Goal: Information Seeking & Learning: Check status

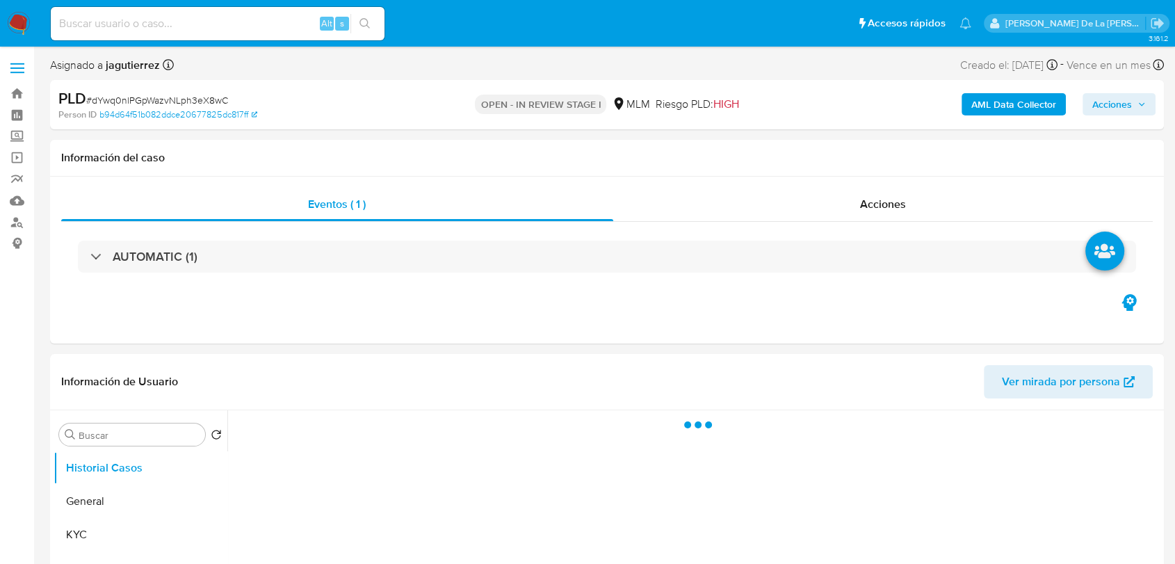
select select "10"
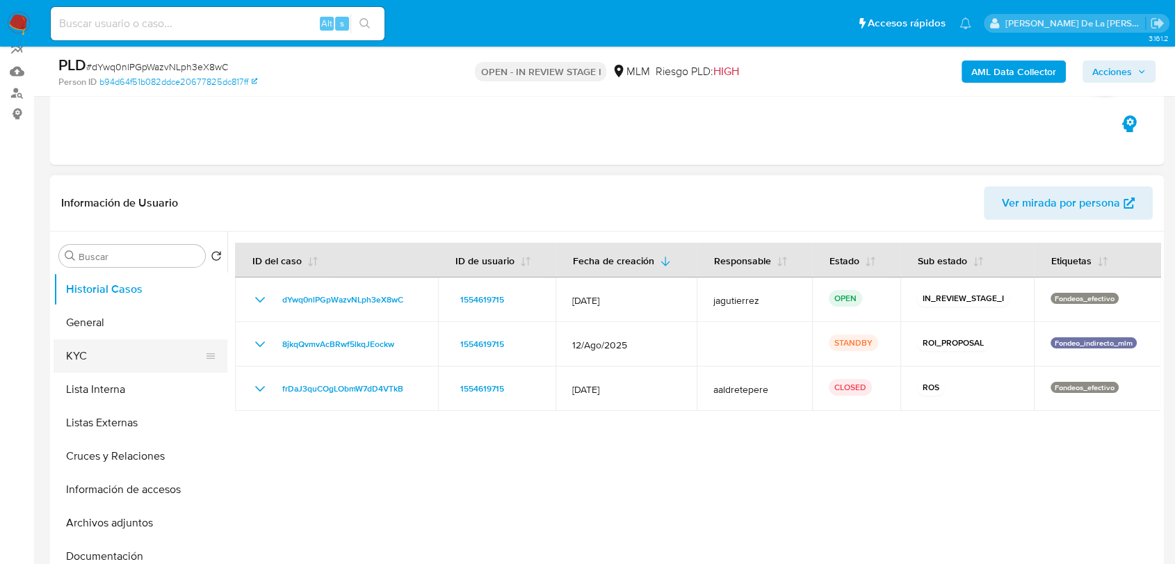
scroll to position [114, 0]
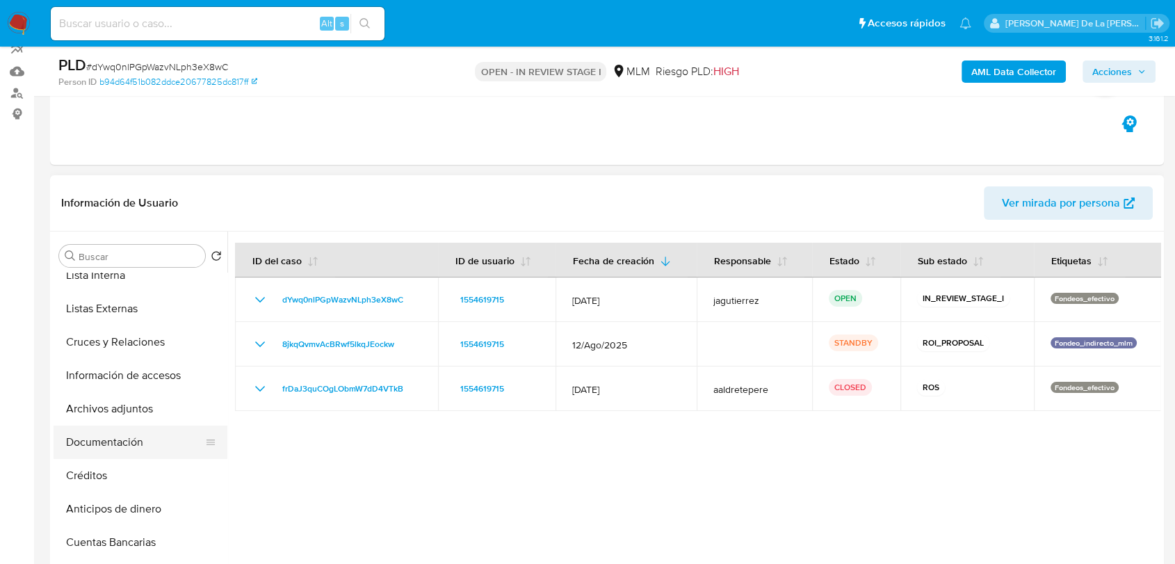
click at [129, 432] on button "Documentación" at bounding box center [135, 442] width 163 height 33
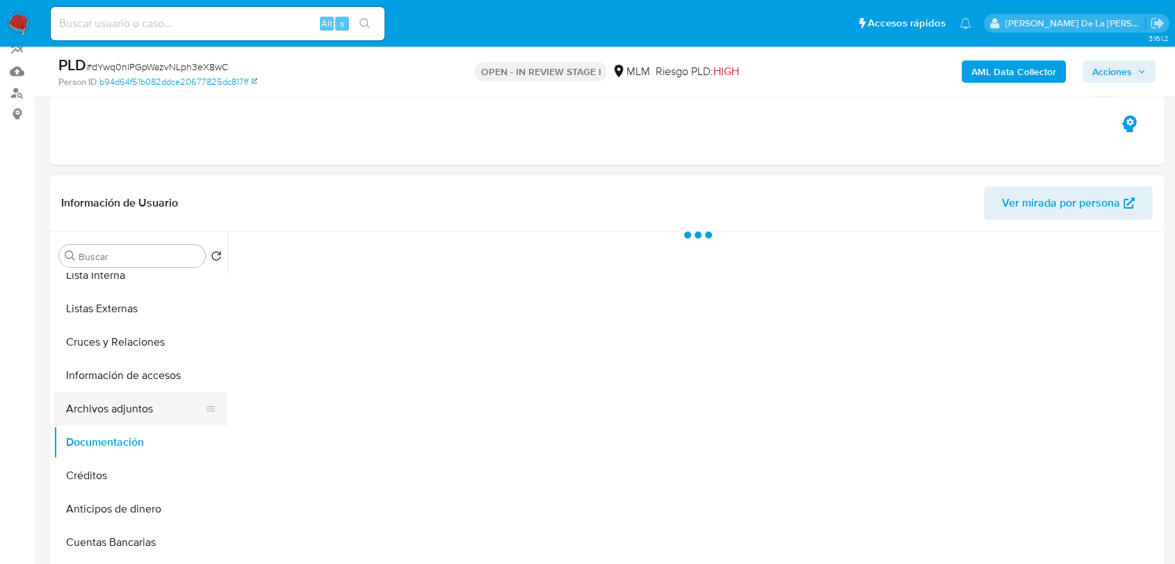
click at [143, 405] on button "Archivos adjuntos" at bounding box center [135, 408] width 163 height 33
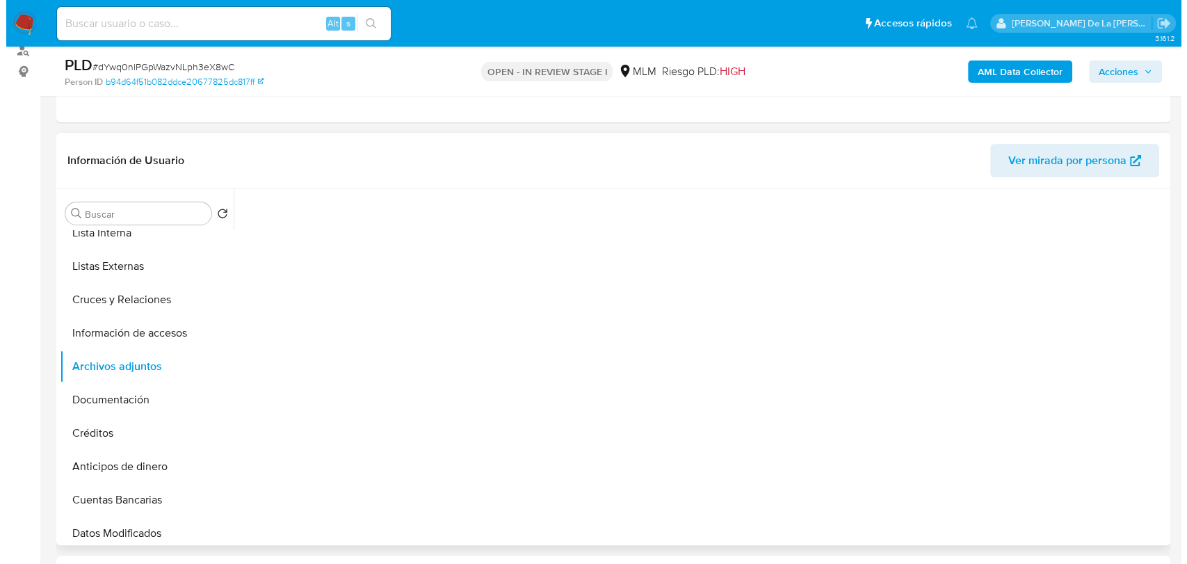
scroll to position [172, 0]
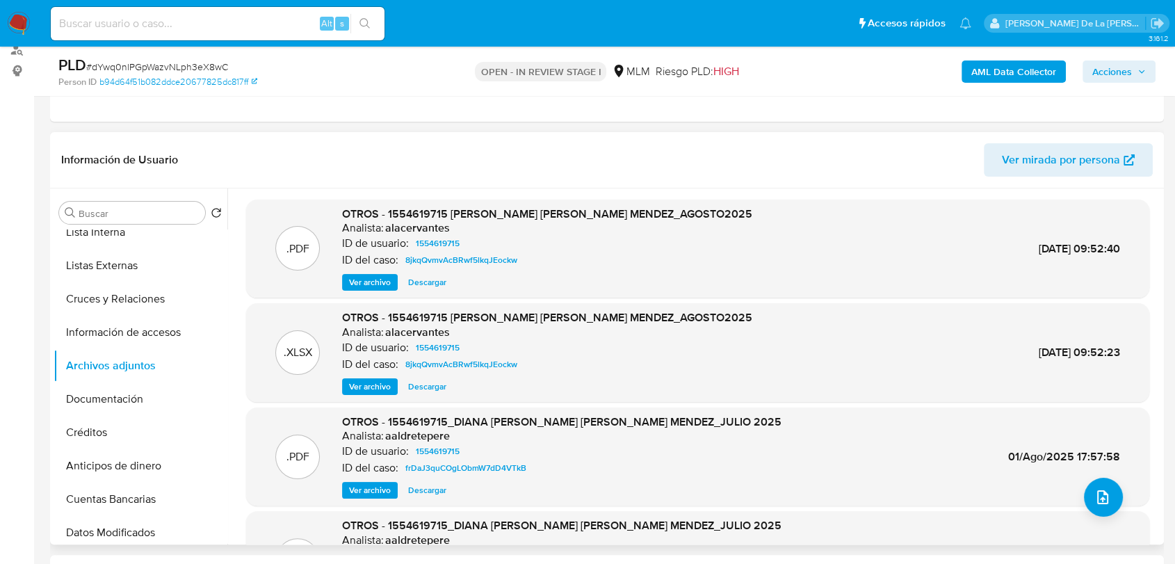
click at [359, 287] on span "Ver archivo" at bounding box center [370, 282] width 42 height 14
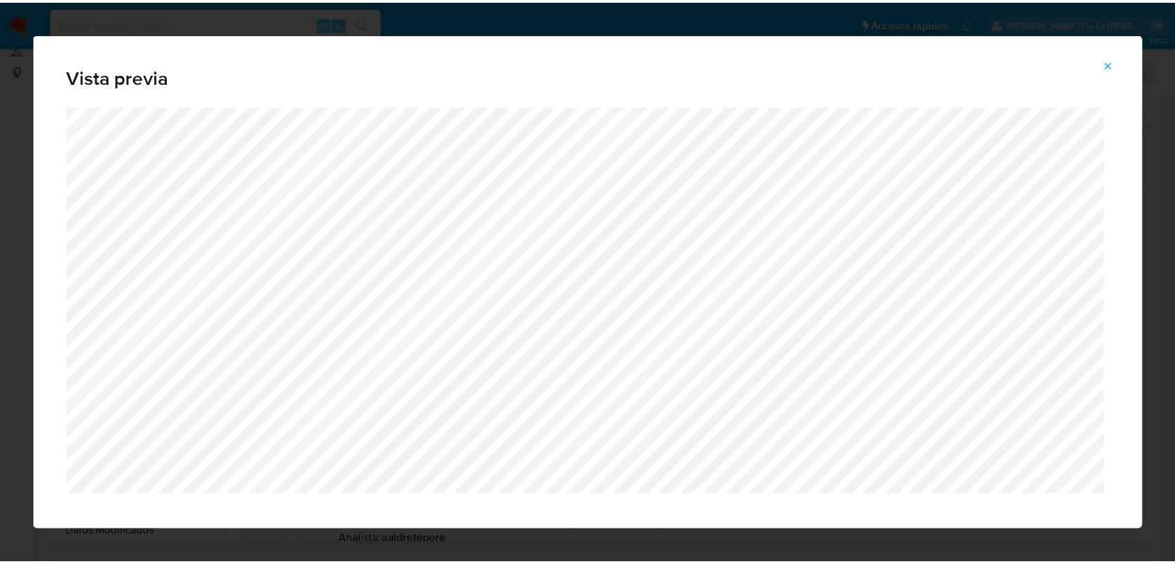
scroll to position [20, 0]
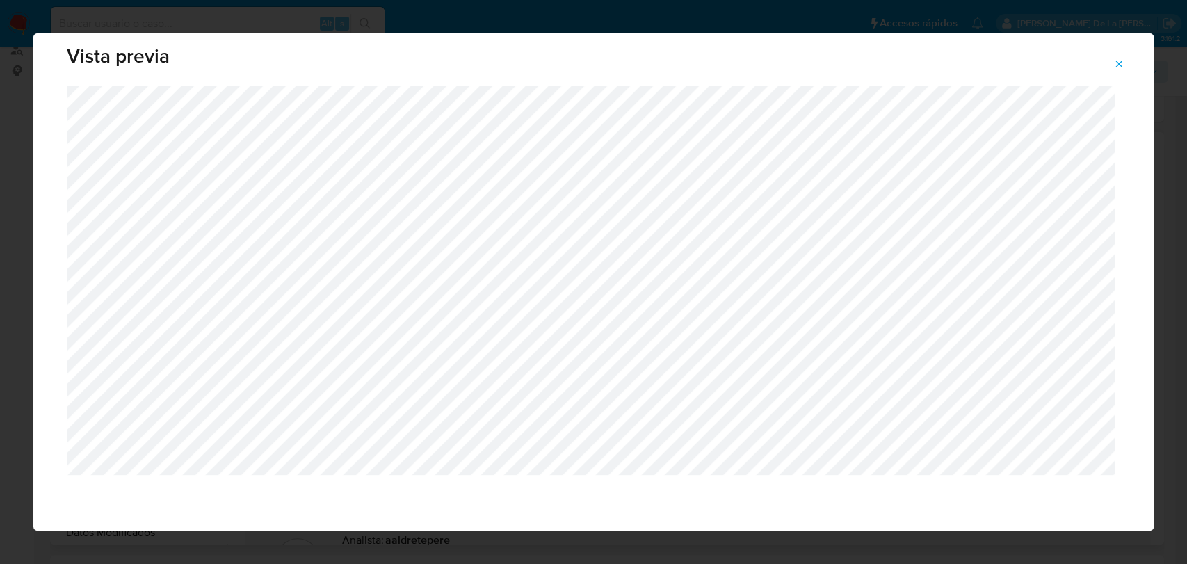
click at [1109, 64] on button "Attachment preview" at bounding box center [1119, 64] width 31 height 22
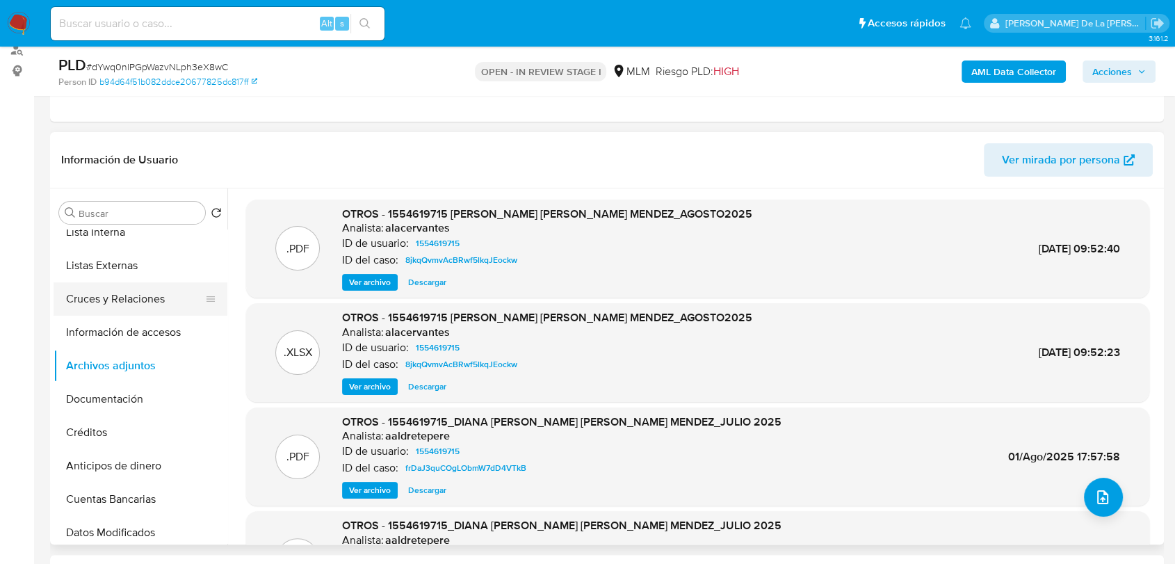
scroll to position [0, 0]
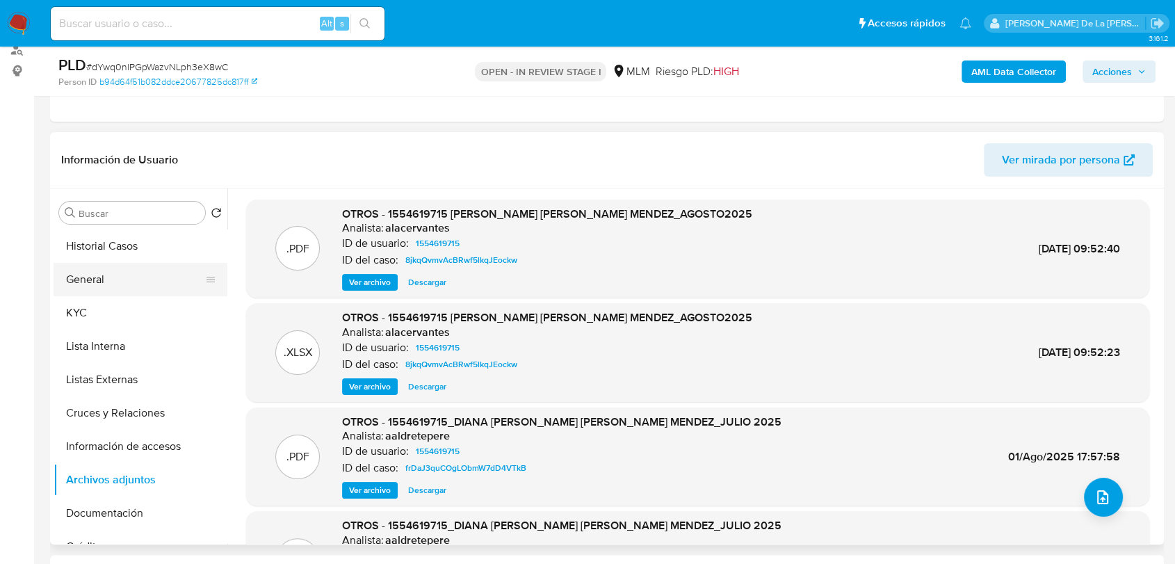
click at [95, 294] on button "General" at bounding box center [135, 279] width 163 height 33
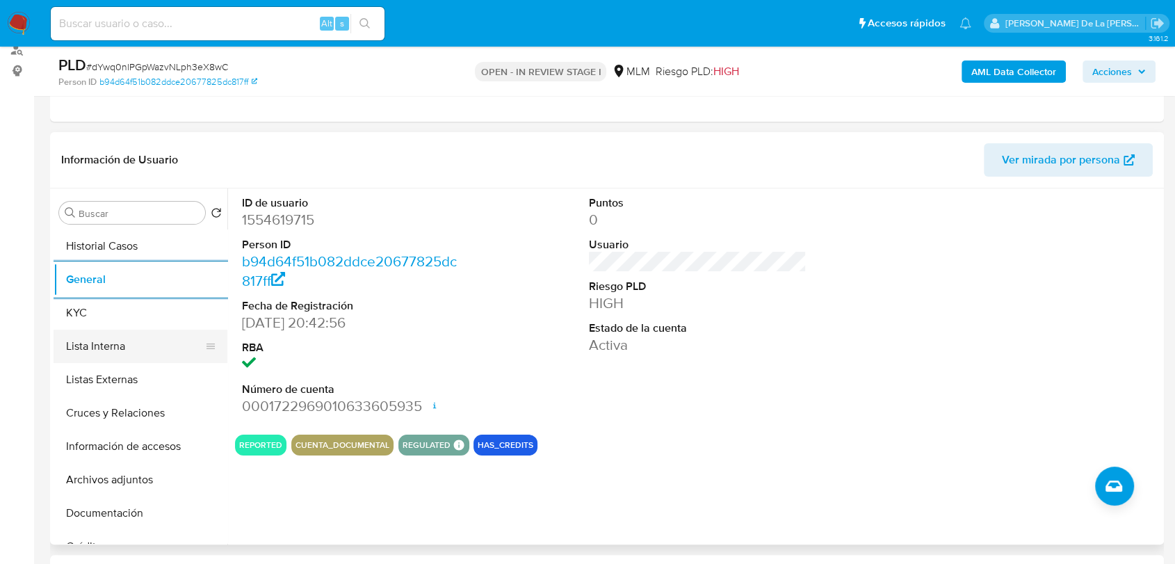
click at [122, 328] on button "KYC" at bounding box center [141, 312] width 174 height 33
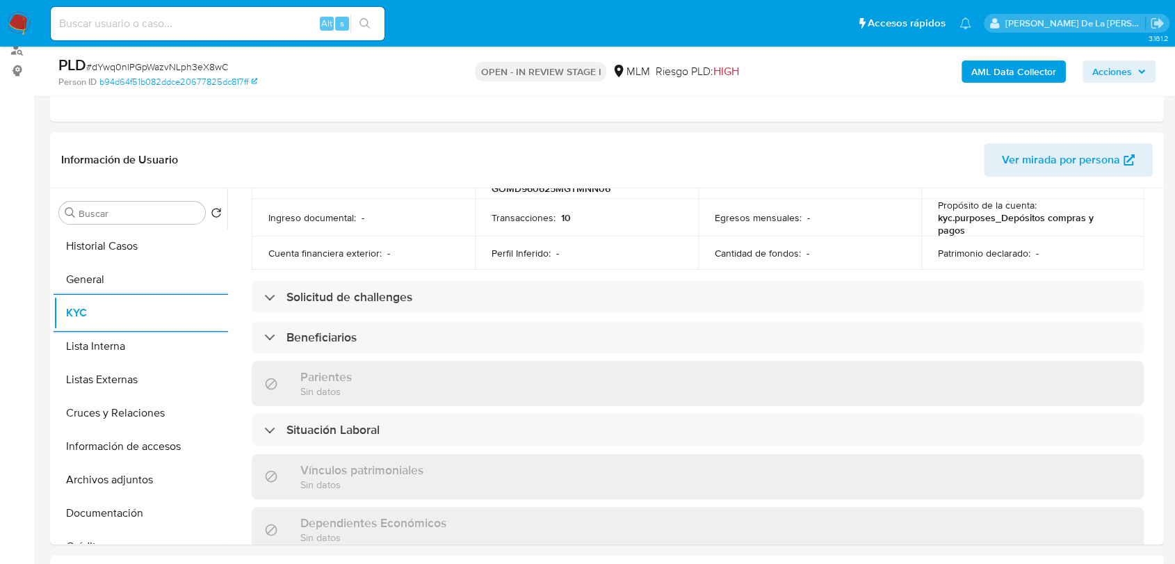
scroll to position [501, 0]
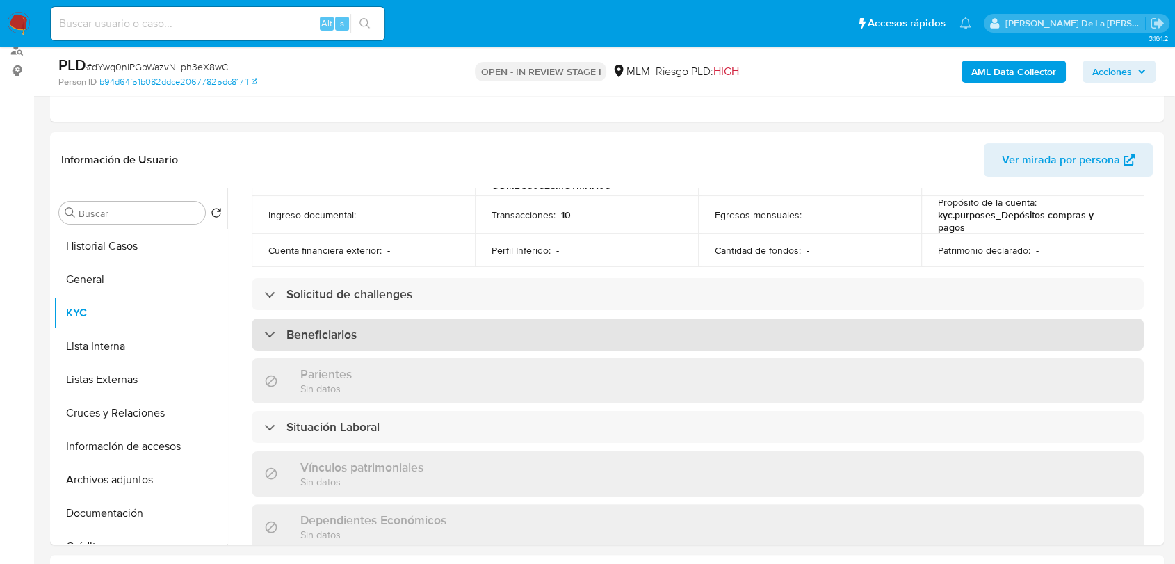
click at [278, 330] on div "Beneficiarios" at bounding box center [310, 334] width 93 height 15
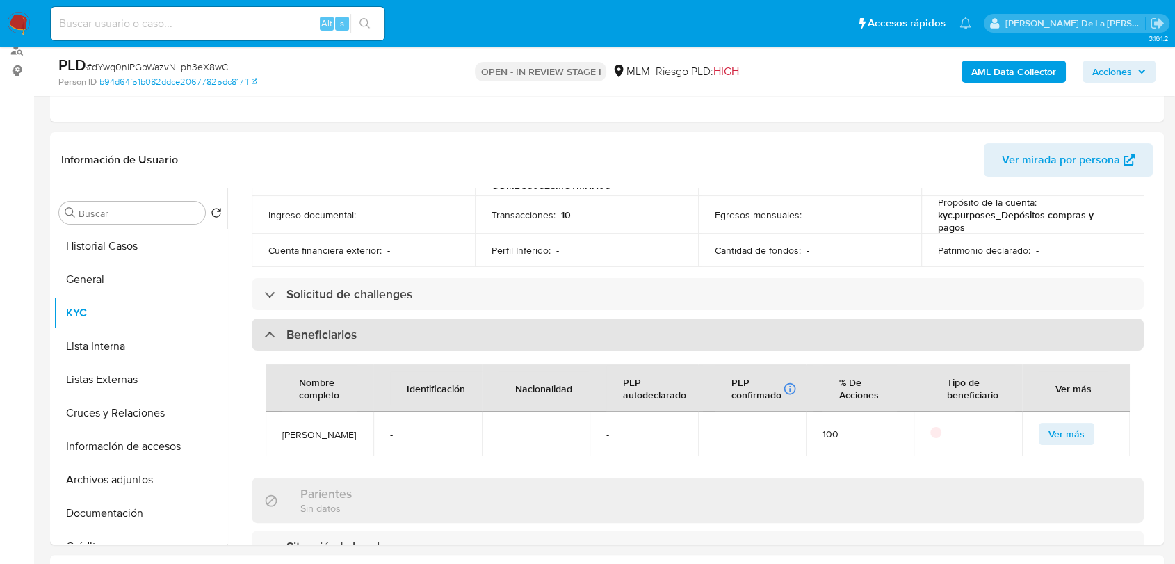
scroll to position [983, 0]
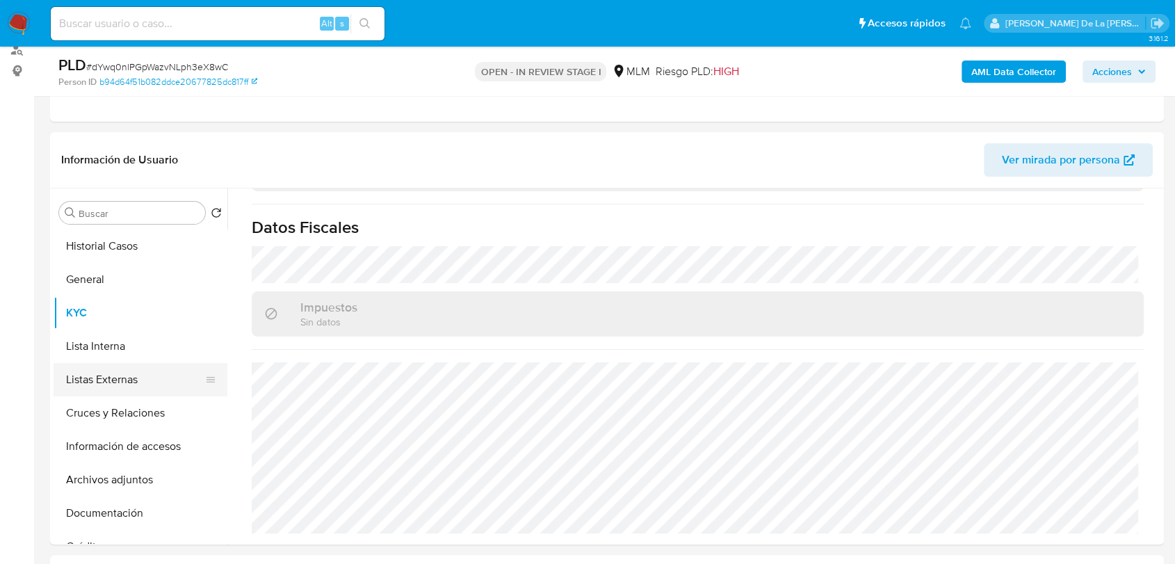
click at [104, 387] on button "Listas Externas" at bounding box center [135, 379] width 163 height 33
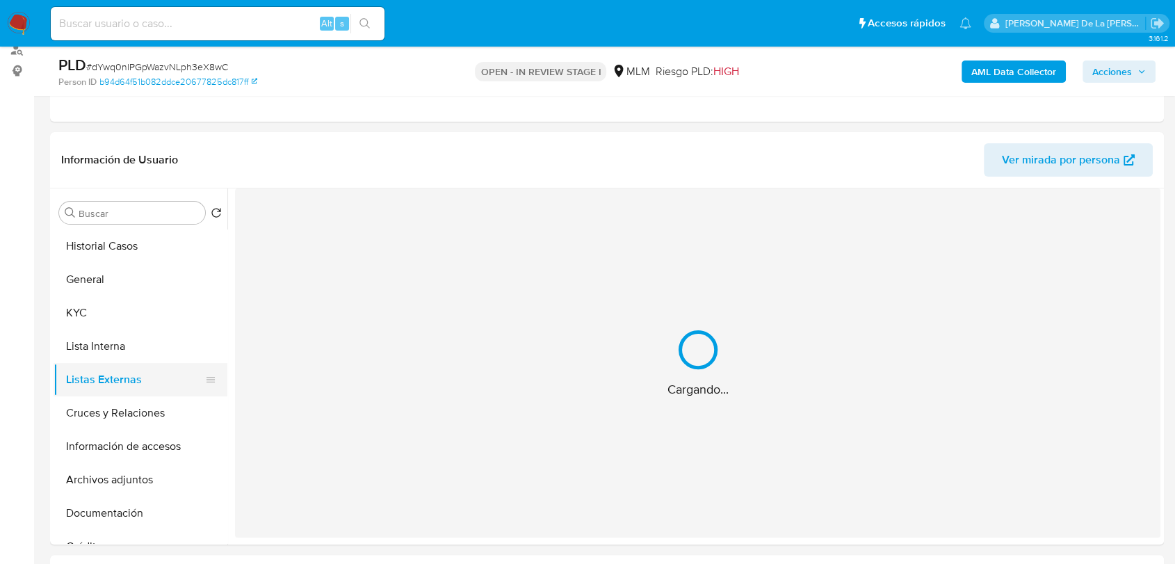
scroll to position [0, 0]
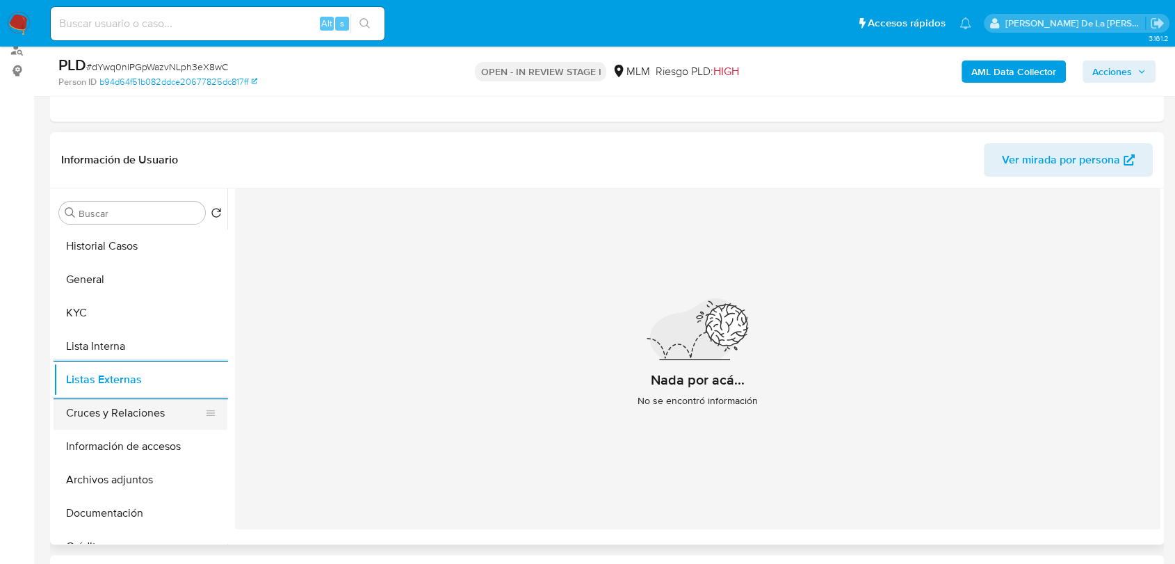
click at [123, 417] on button "Cruces y Relaciones" at bounding box center [135, 412] width 163 height 33
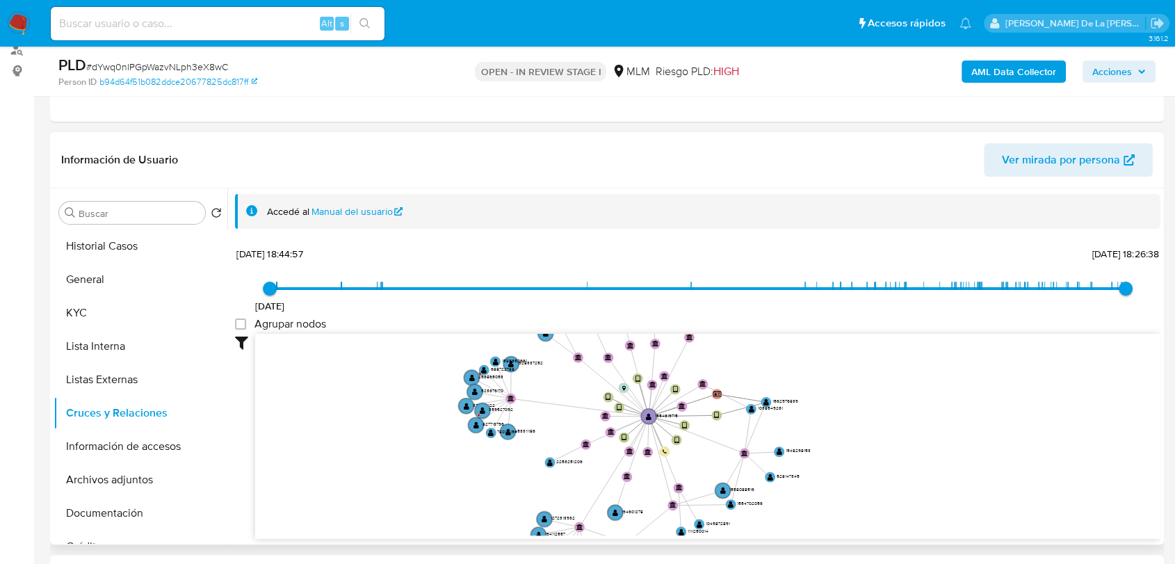
drag, startPoint x: 581, startPoint y: 469, endPoint x: 549, endPoint y: 451, distance: 36.4
click at [549, 451] on icon "device-65ce8392c1ecf01fde4ee13f  user-1554619715  1554619715 device-66a7040f6…" at bounding box center [708, 435] width 906 height 202
click at [111, 451] on button "Información de accesos" at bounding box center [135, 446] width 163 height 33
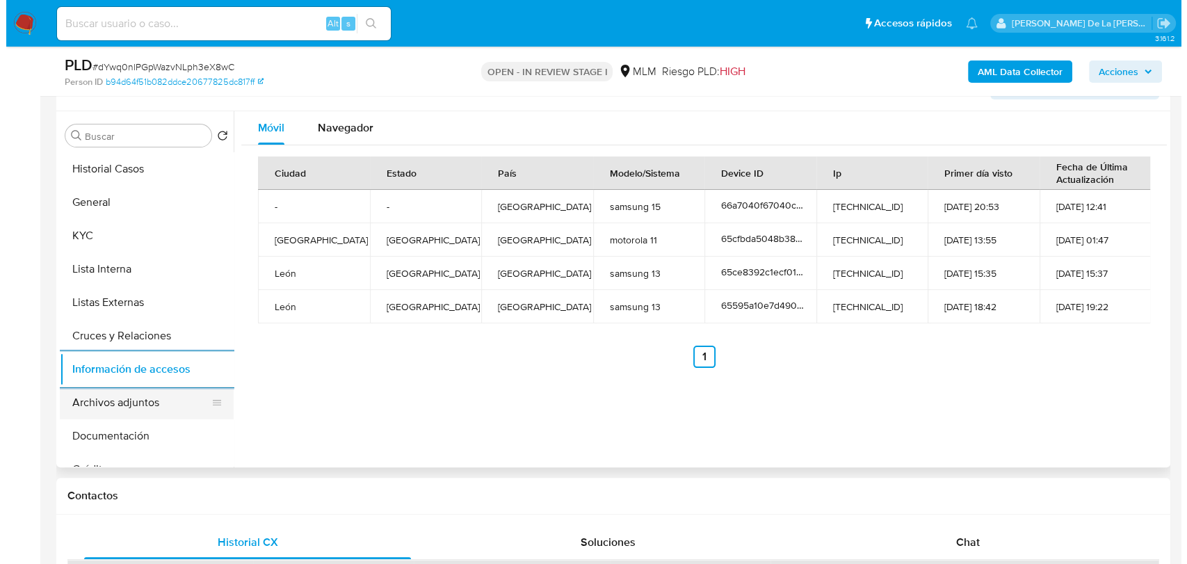
scroll to position [77, 0]
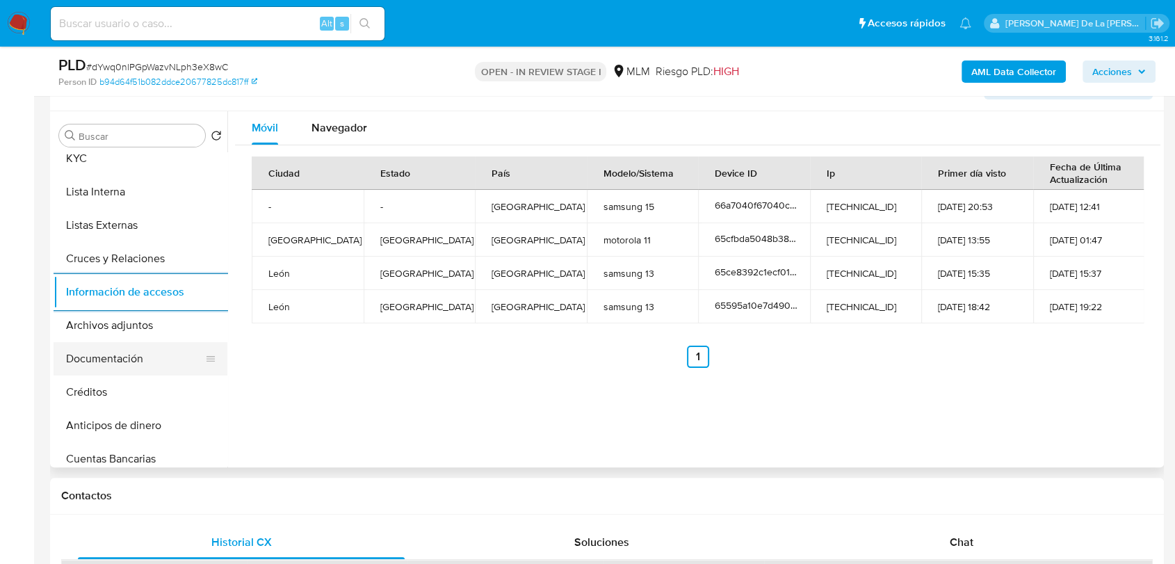
click at [129, 348] on button "Documentación" at bounding box center [135, 358] width 163 height 33
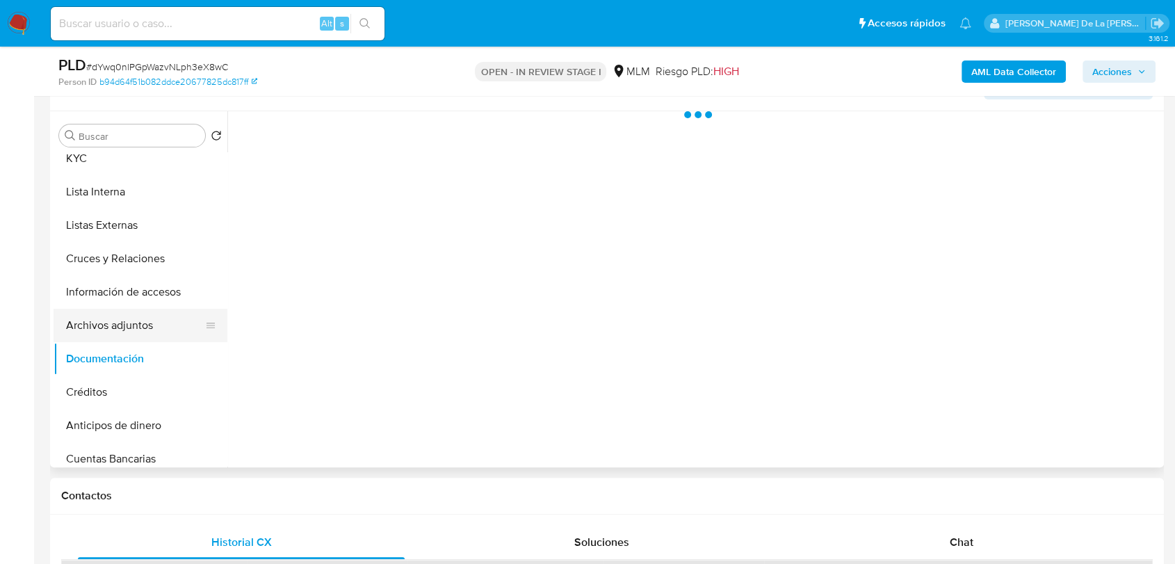
click at [134, 324] on button "Archivos adjuntos" at bounding box center [135, 325] width 163 height 33
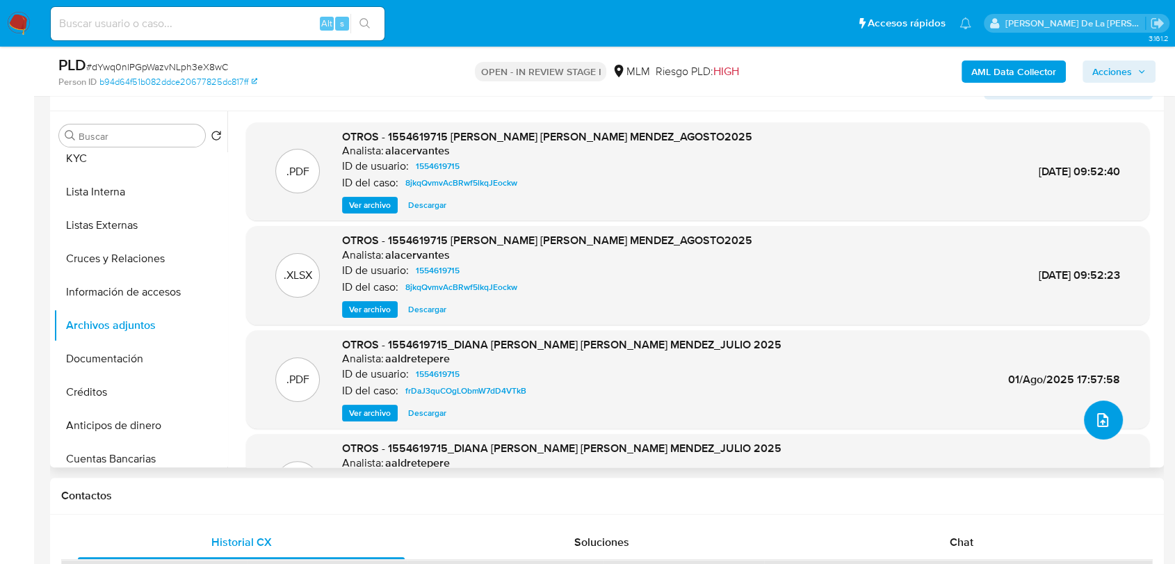
click at [1096, 412] on icon "upload-file" at bounding box center [1103, 420] width 17 height 17
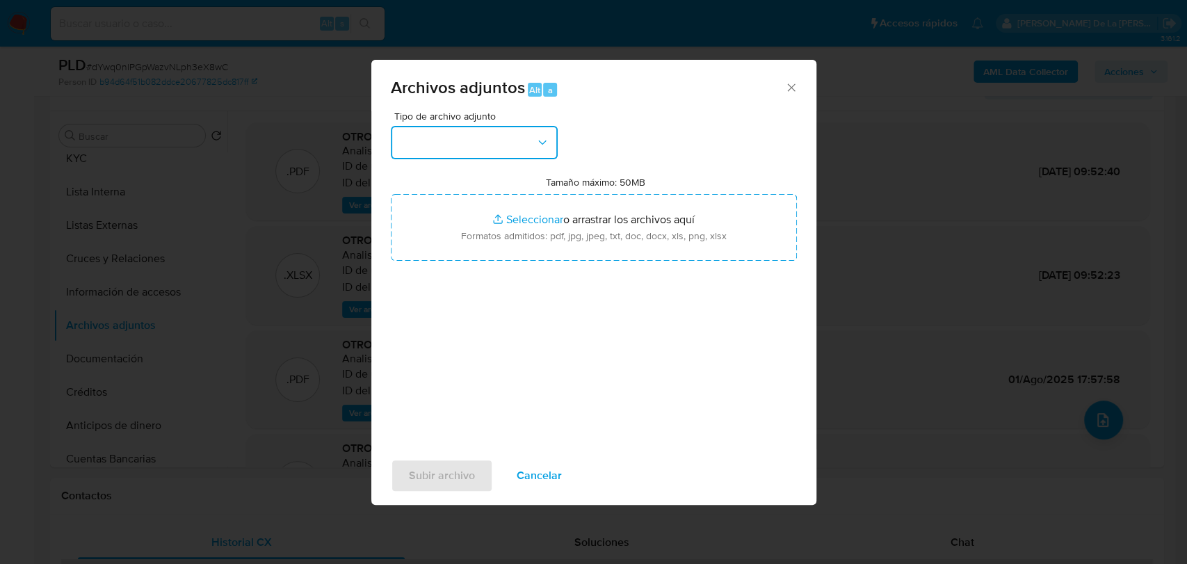
click at [472, 151] on button "button" at bounding box center [474, 142] width 167 height 33
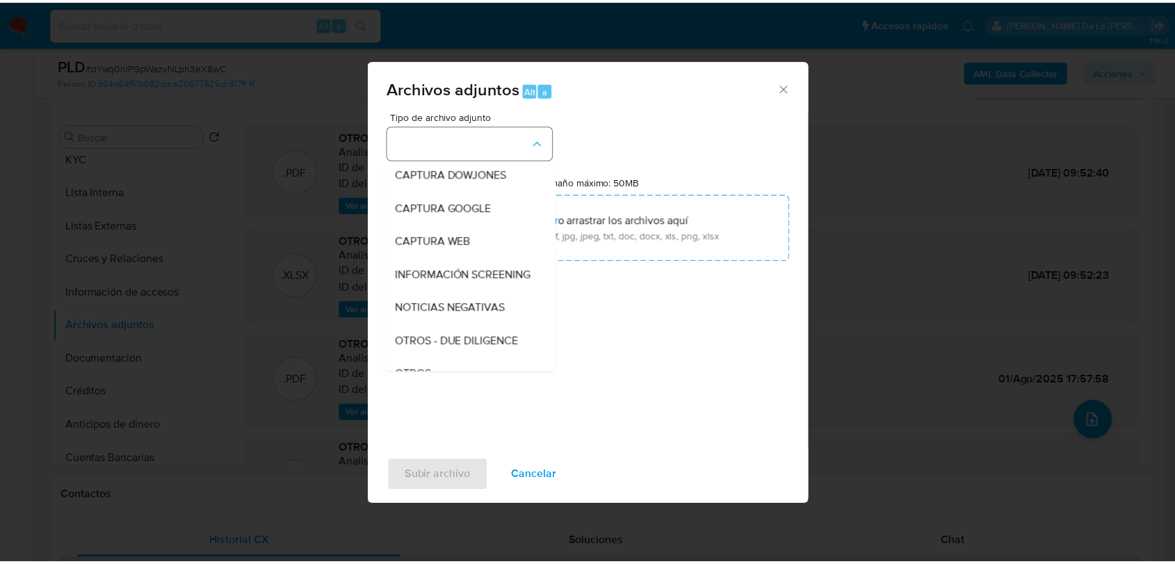
scroll to position [72, 0]
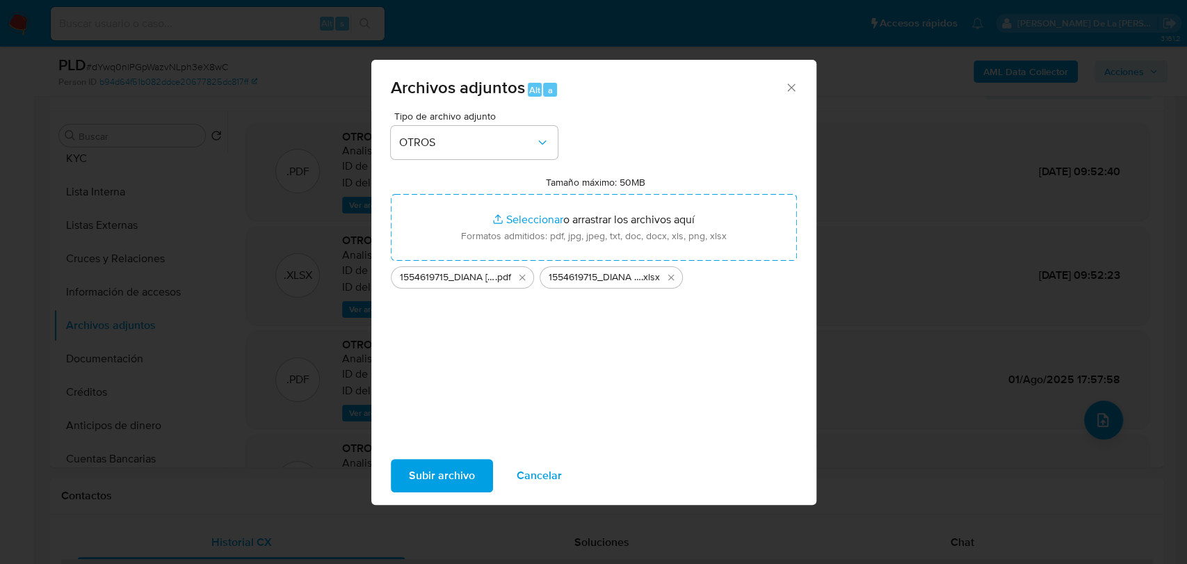
click at [417, 470] on span "Subir archivo" at bounding box center [442, 475] width 66 height 31
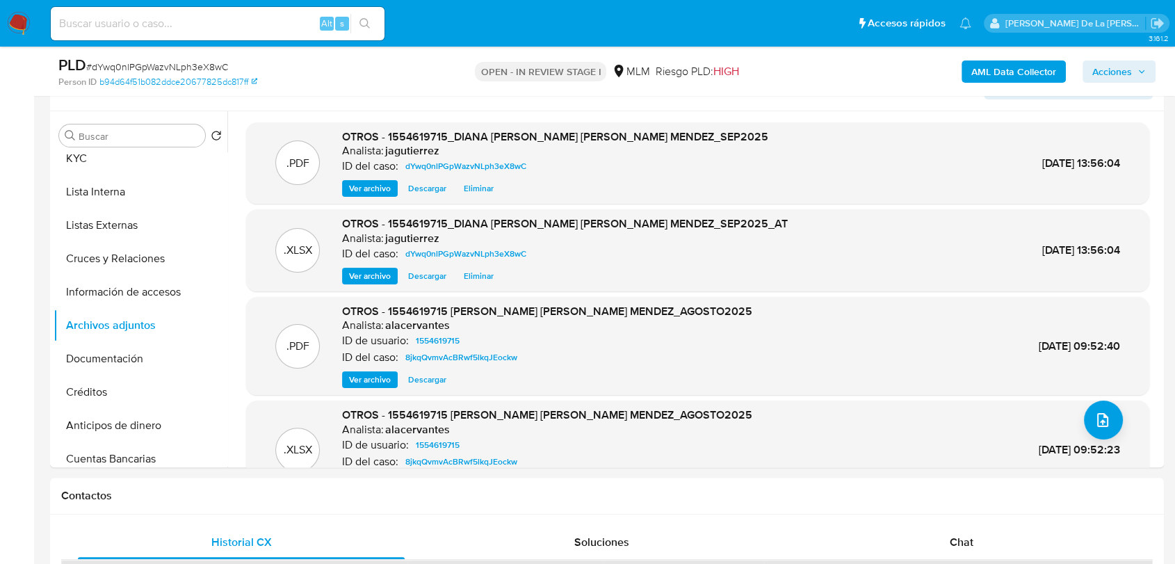
drag, startPoint x: 1139, startPoint y: 63, endPoint x: 1128, endPoint y: 70, distance: 12.5
click at [1139, 63] on span "Acciones" at bounding box center [1120, 71] width 54 height 19
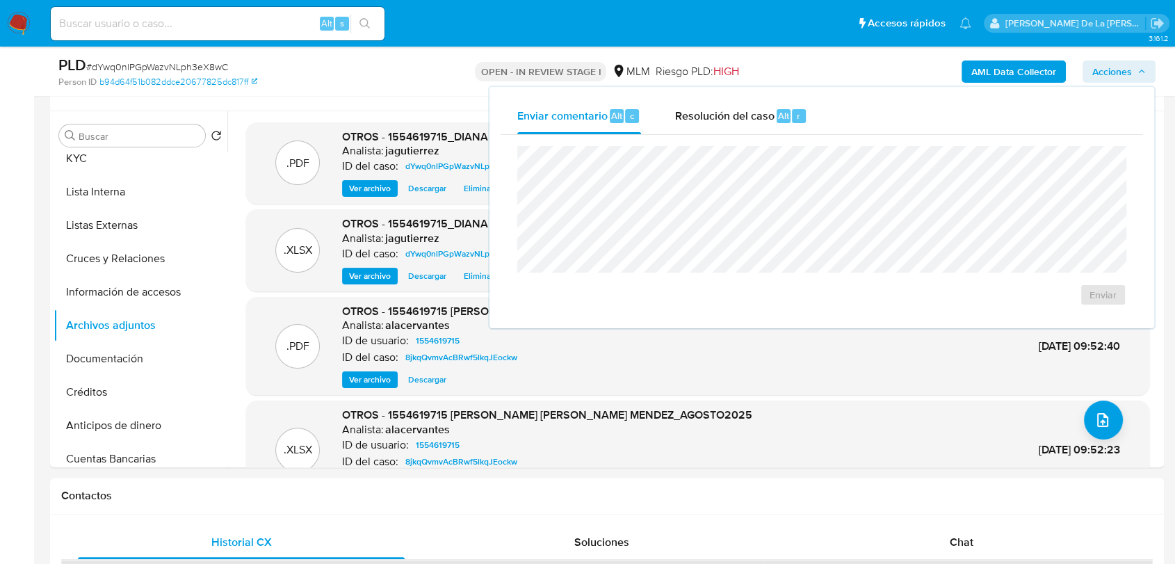
click at [760, 135] on div "Enviar" at bounding box center [822, 226] width 643 height 182
drag, startPoint x: 757, startPoint y: 131, endPoint x: 731, endPoint y: 137, distance: 26.3
click at [757, 131] on div "Resolución del caso Alt r" at bounding box center [741, 116] width 133 height 36
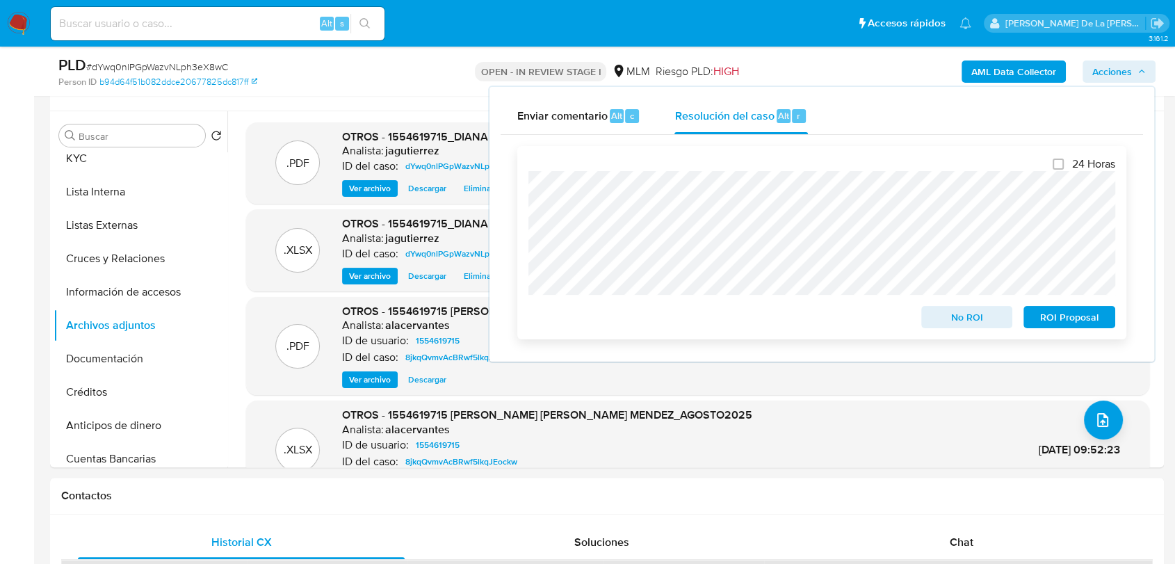
click at [1052, 316] on span "ROI Proposal" at bounding box center [1070, 316] width 72 height 19
click at [1052, 316] on div "ROI Proposal" at bounding box center [1066, 315] width 97 height 28
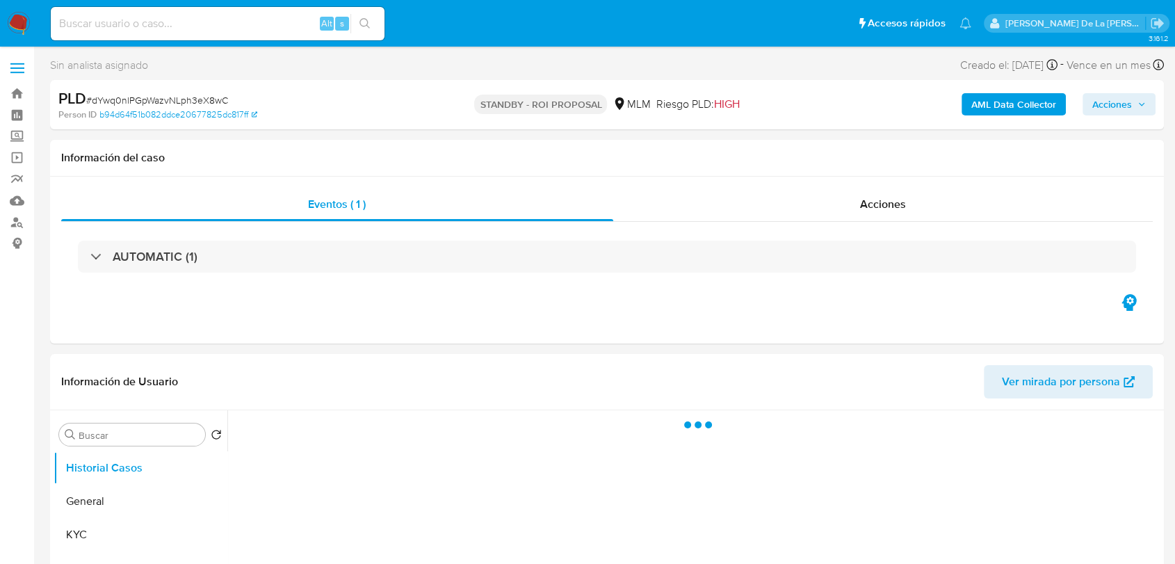
select select "10"
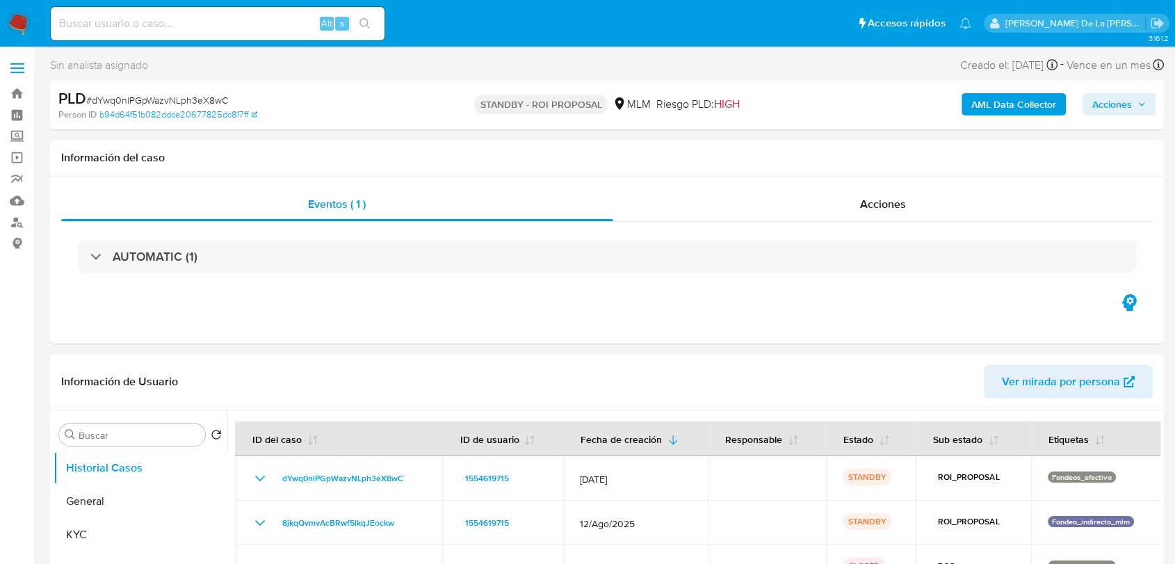
click at [13, 21] on img at bounding box center [19, 24] width 24 height 24
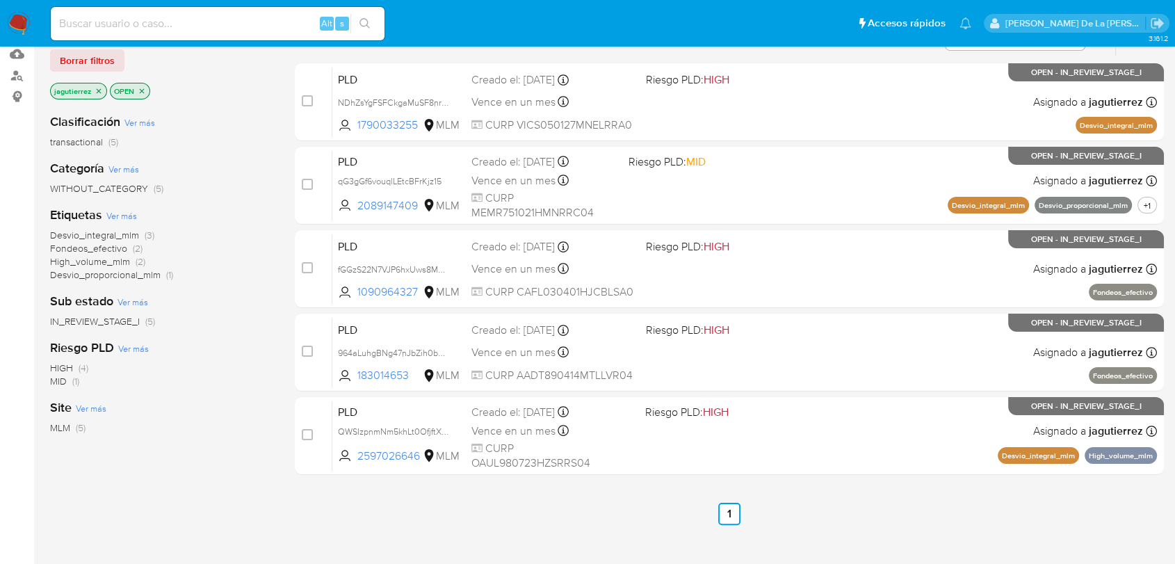
scroll to position [128, 0]
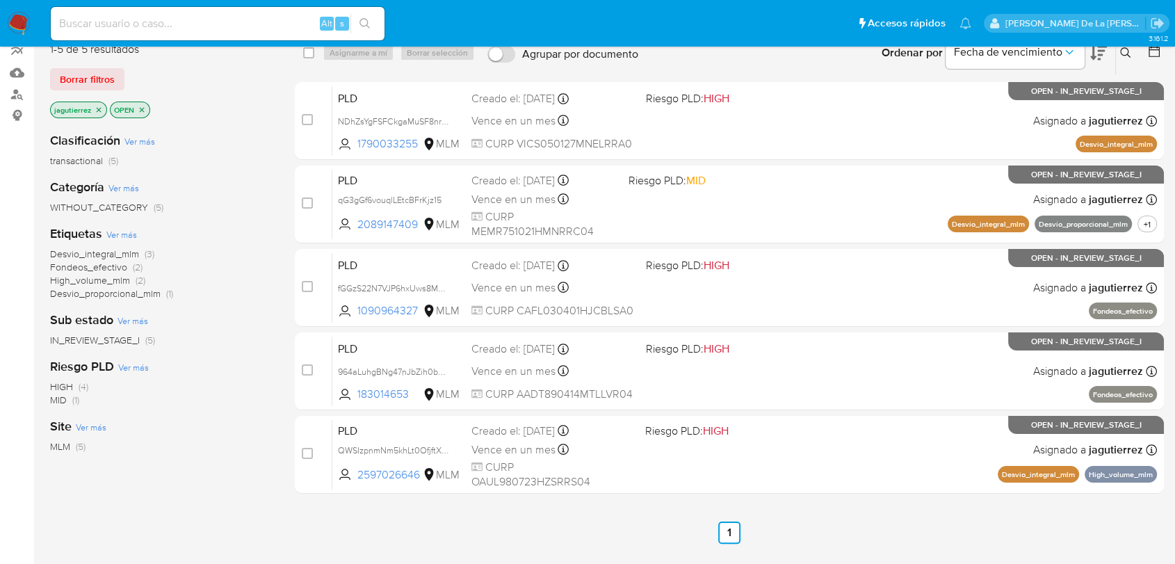
click at [104, 260] on span "Fondeos_efectivo" at bounding box center [88, 267] width 77 height 14
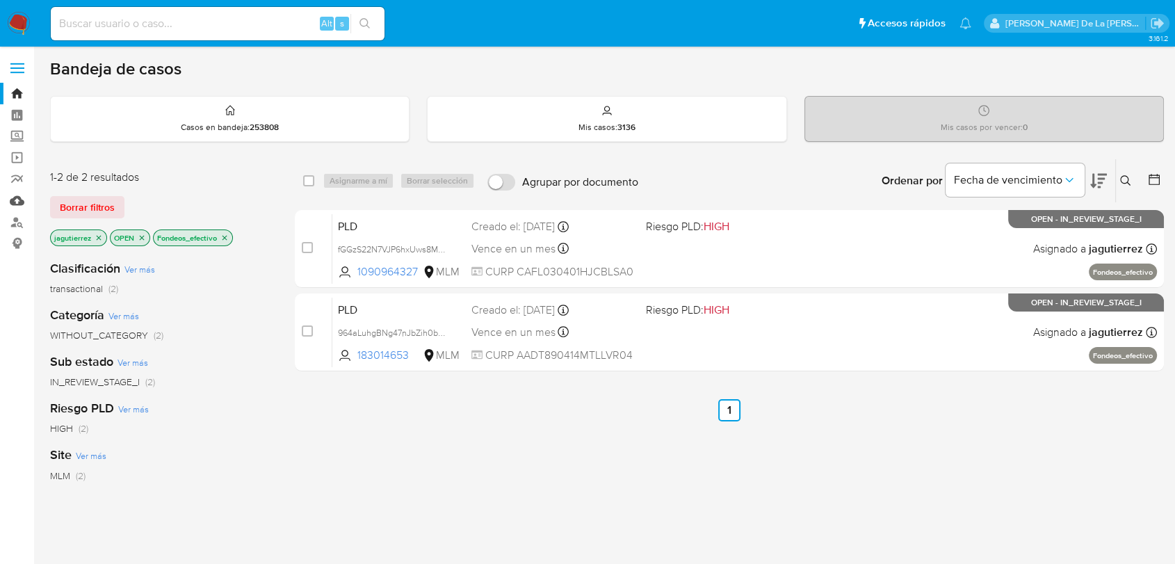
click at [15, 202] on link "Mulan" at bounding box center [83, 201] width 166 height 22
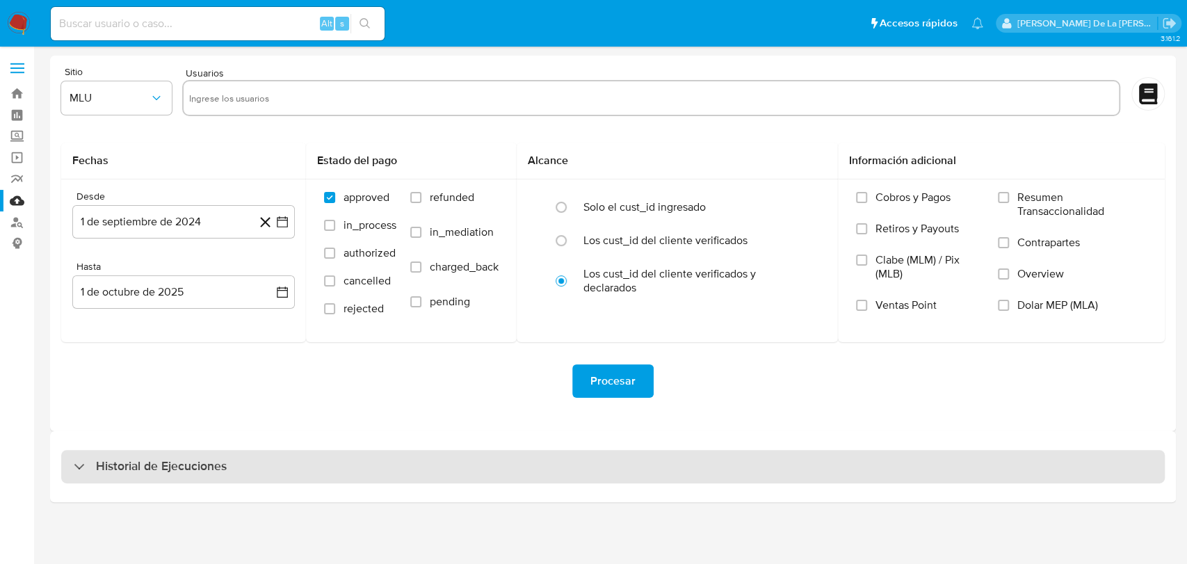
click at [62, 469] on div "Historial de Ejecuciones" at bounding box center [613, 466] width 1104 height 33
select select "10"
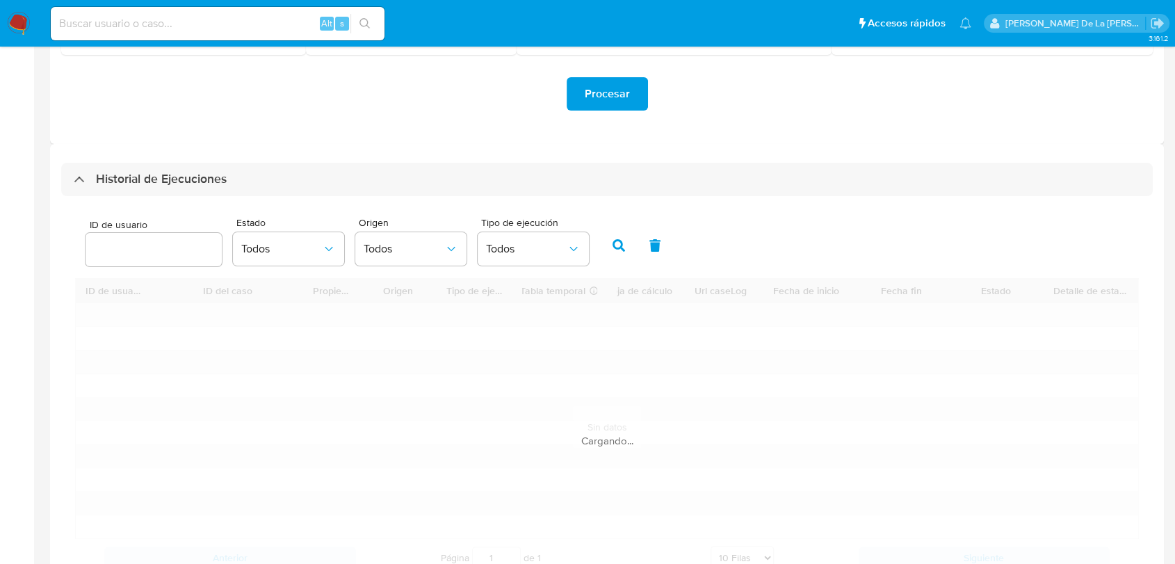
scroll to position [386, 0]
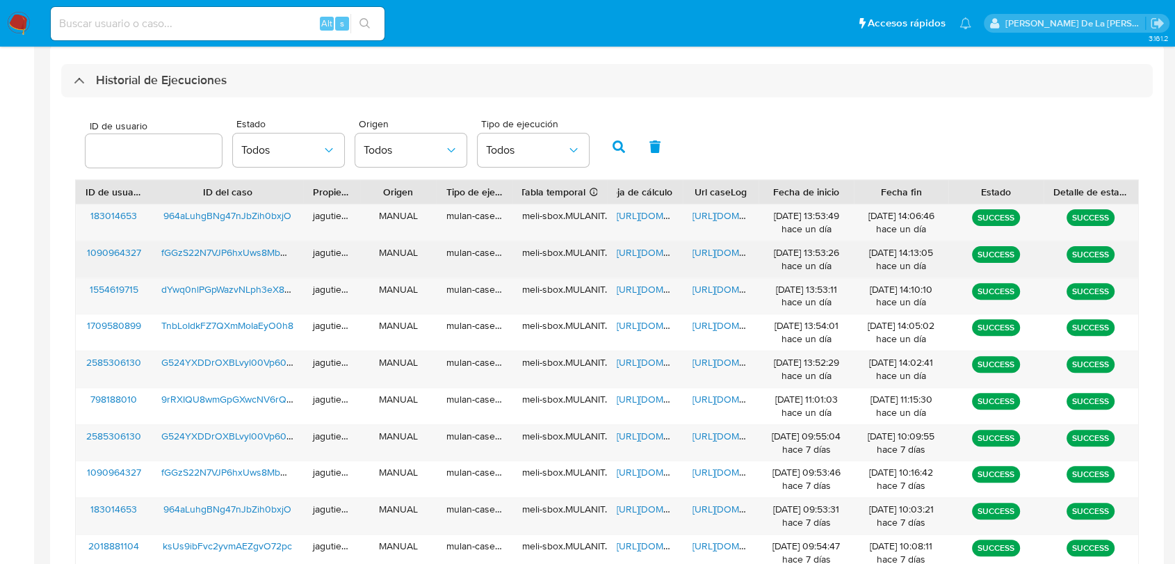
click at [200, 250] on span "fGGzS22N7VJP6hxUws8MbNKv" at bounding box center [229, 253] width 136 height 14
click at [647, 248] on span "https://docs.google.com/spreadsheets/d/1Gp8yHde3Z2qOU2QnEXN9-pkU7a16n_rO5Lh7Mxk…" at bounding box center [665, 253] width 96 height 14
click at [709, 247] on span "https://docs.google.com/document/d/1TonfhTVO9Oib7A53PVxKRf9buViLKrsz8yt_G2ZTza8…" at bounding box center [741, 253] width 96 height 14
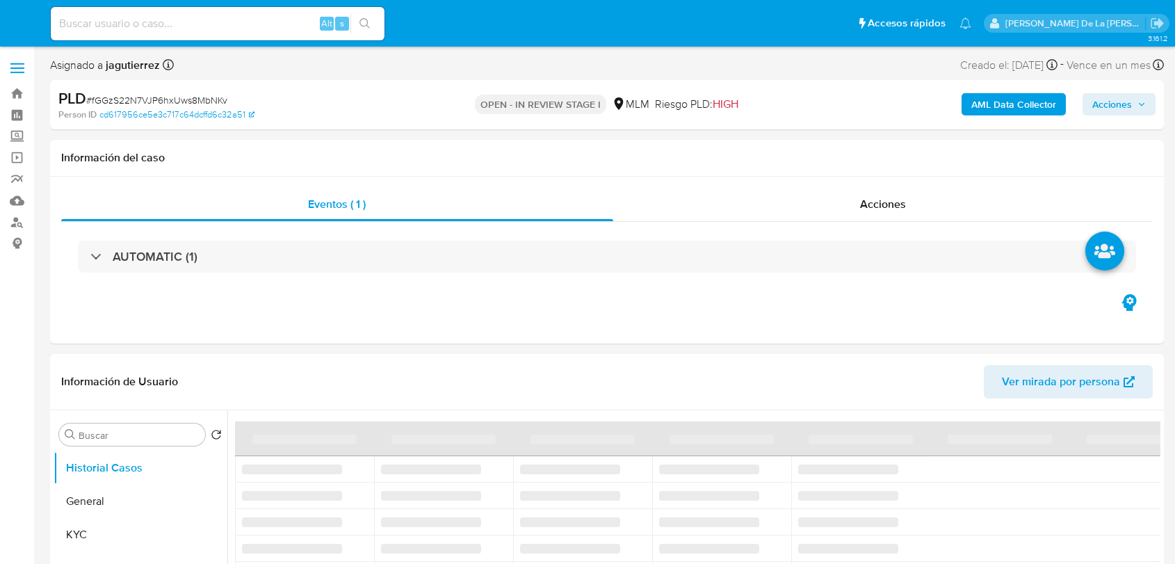
select select "10"
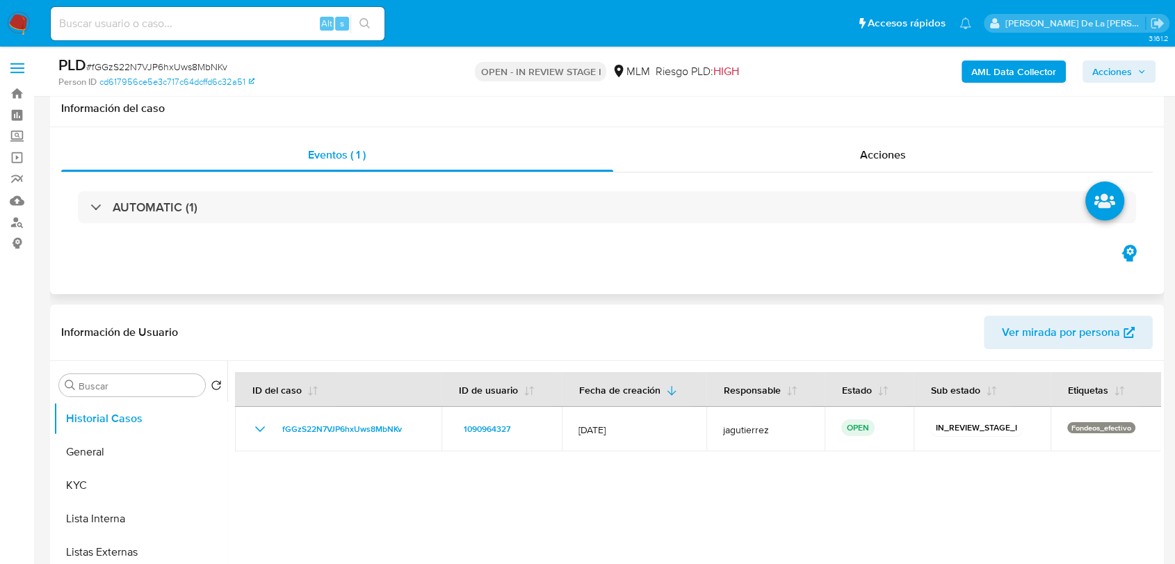
scroll to position [154, 0]
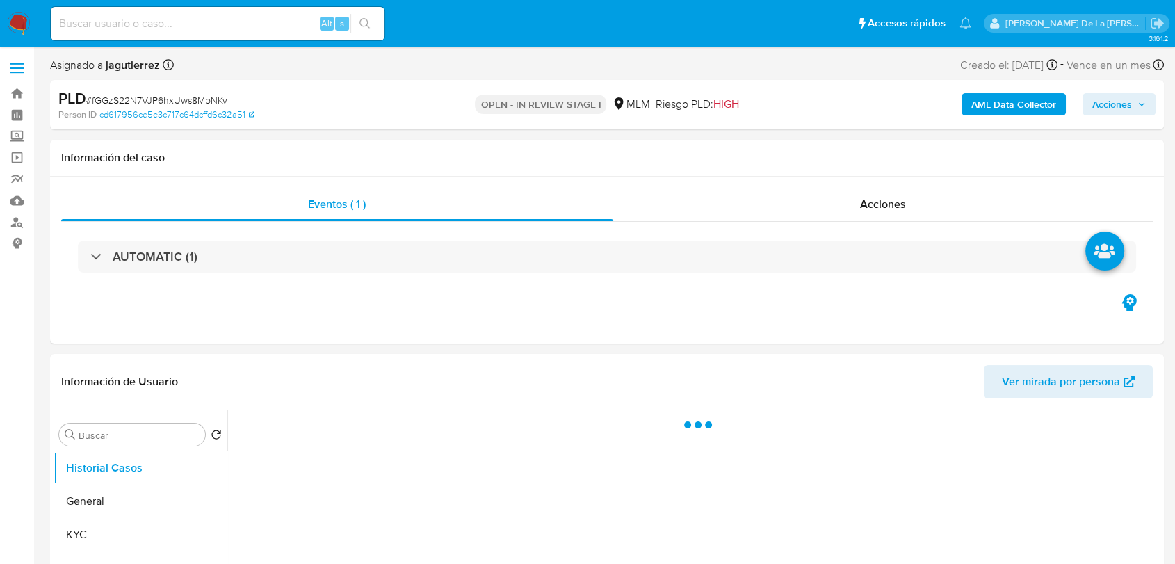
select select "10"
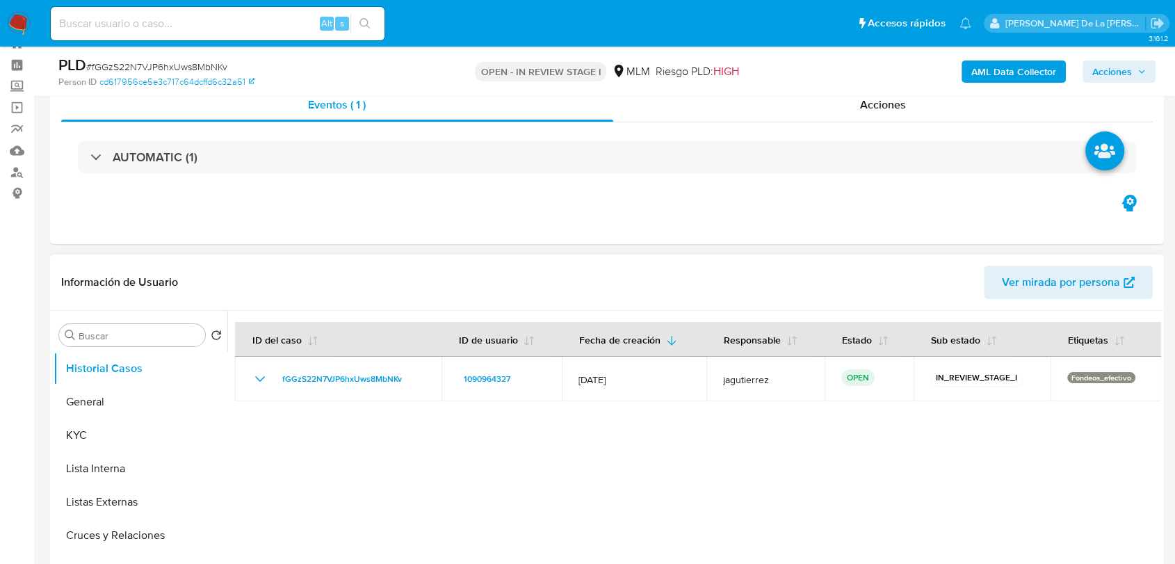
scroll to position [77, 0]
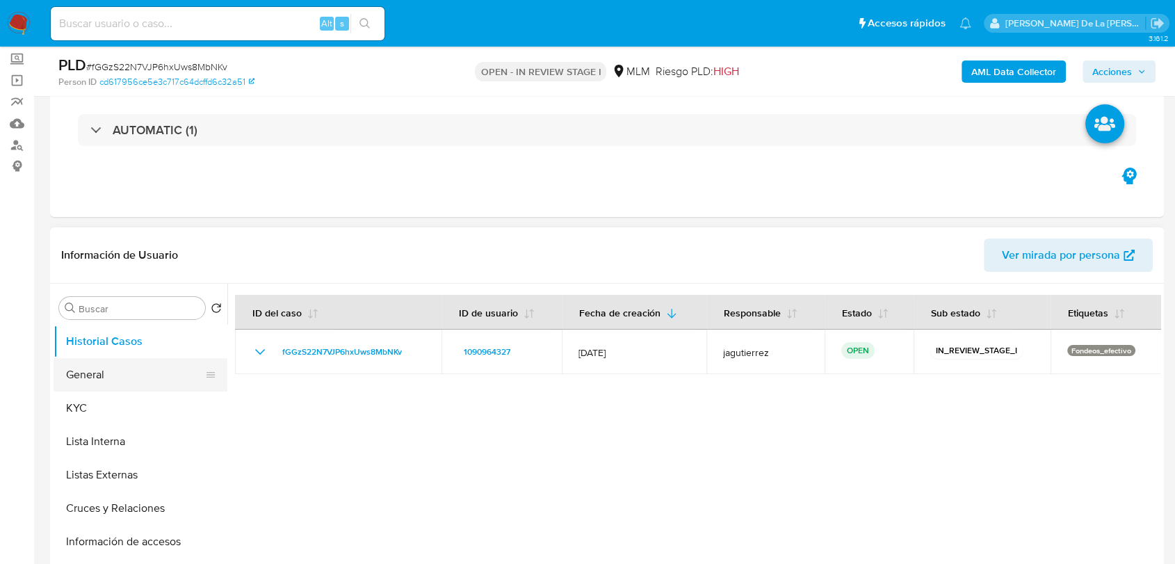
click at [100, 370] on button "General" at bounding box center [135, 374] width 163 height 33
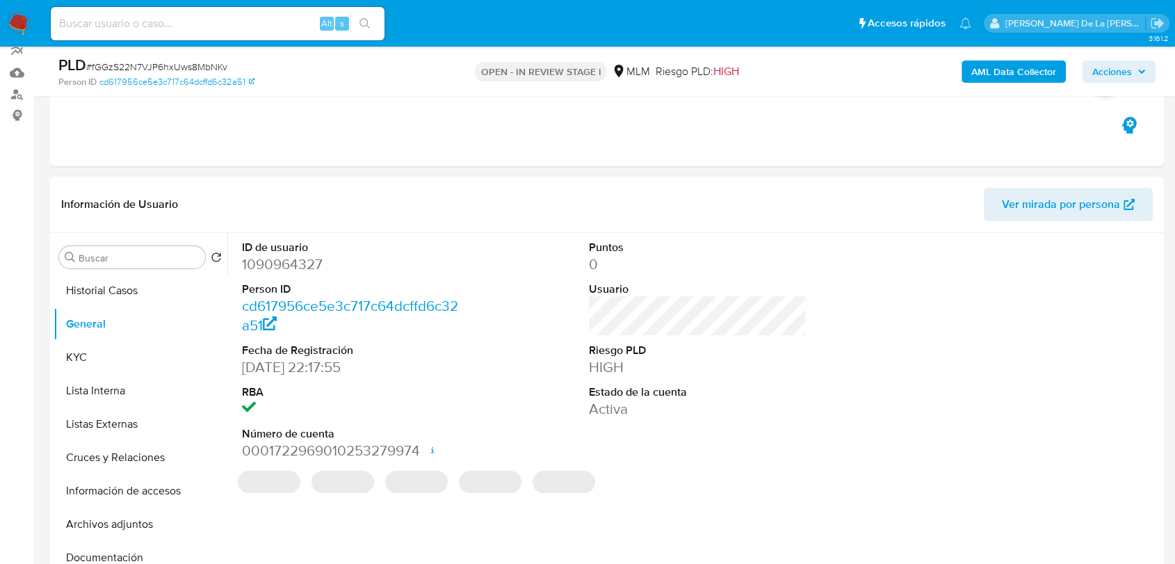
scroll to position [154, 0]
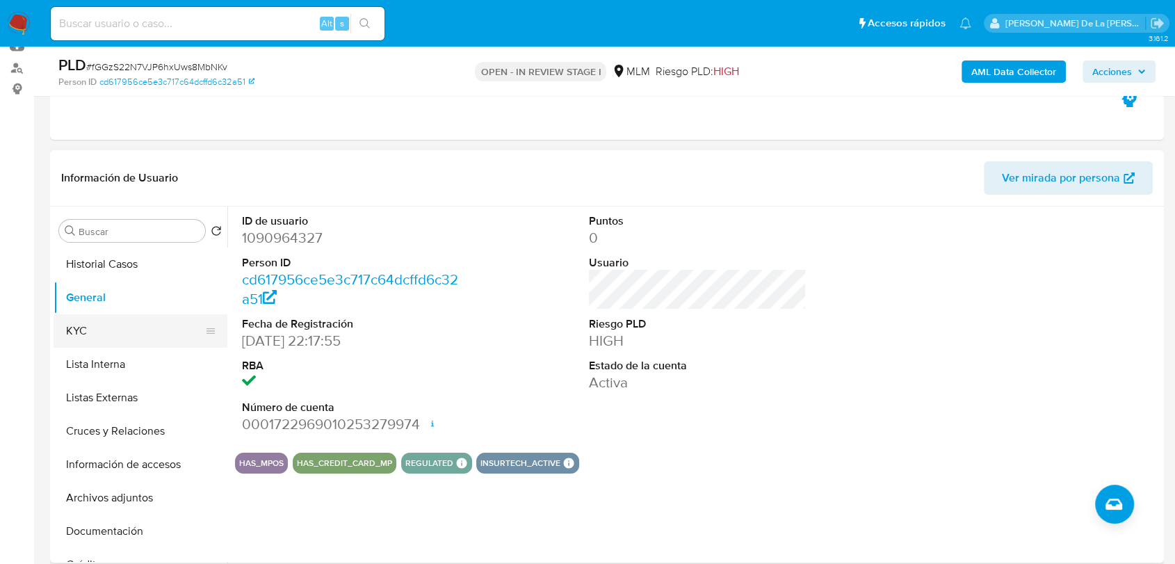
click at [133, 324] on button "KYC" at bounding box center [135, 330] width 163 height 33
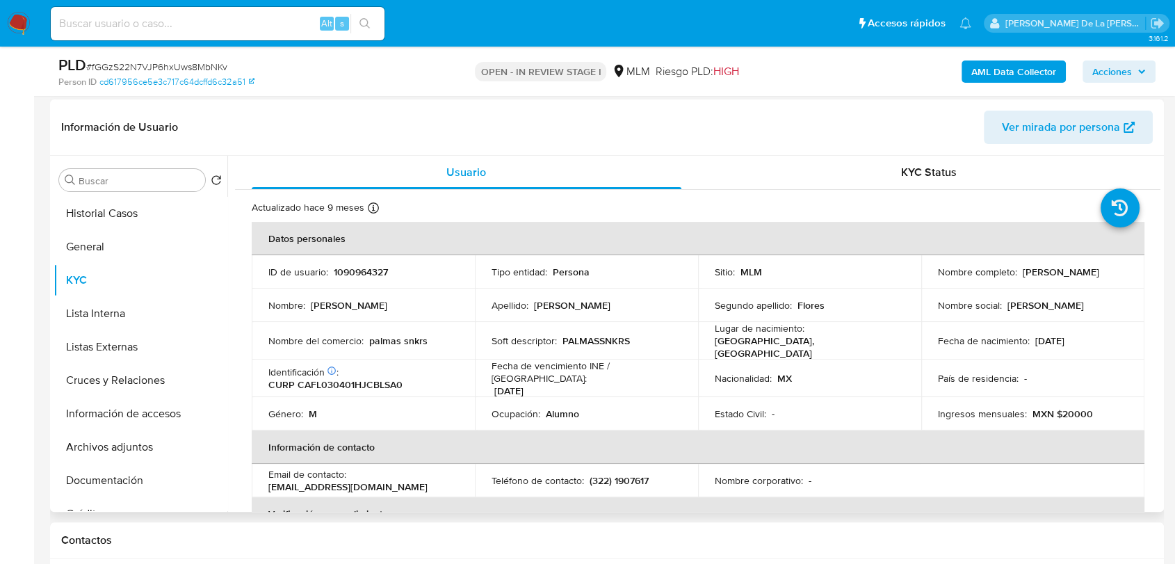
scroll to position [232, 0]
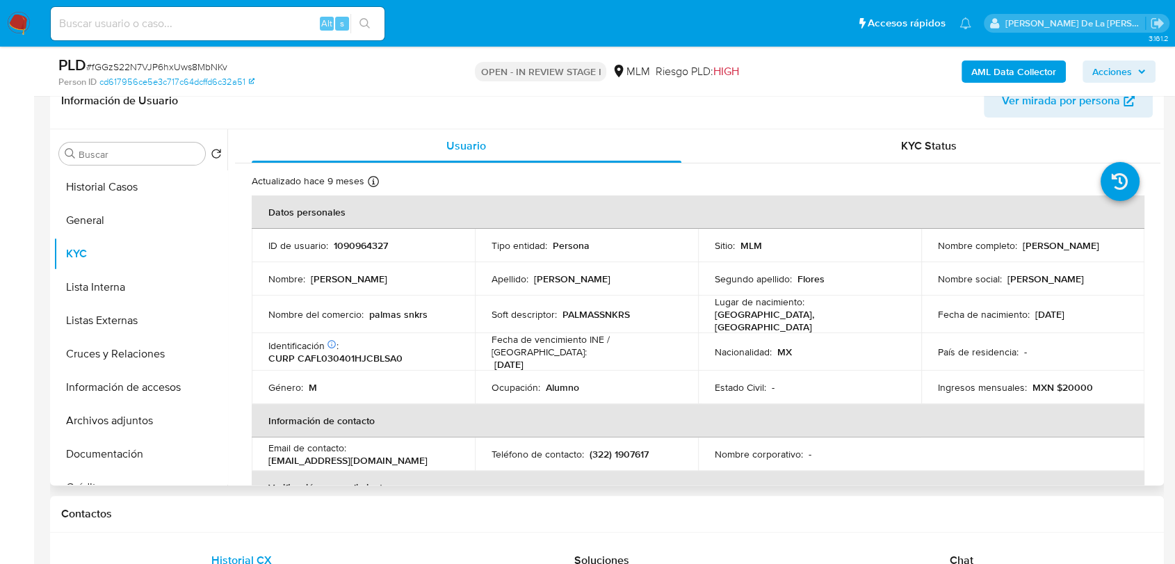
drag, startPoint x: 929, startPoint y: 253, endPoint x: 1066, endPoint y: 252, distance: 137.0
click at [1066, 252] on td "Nombre completo : Luis Enrique Cabrera Flores" at bounding box center [1033, 245] width 223 height 33
drag, startPoint x: 424, startPoint y: 314, endPoint x: 367, endPoint y: 319, distance: 56.5
click at [367, 320] on td "Nombre del comercio : palmas snkrs" at bounding box center [363, 315] width 223 height 38
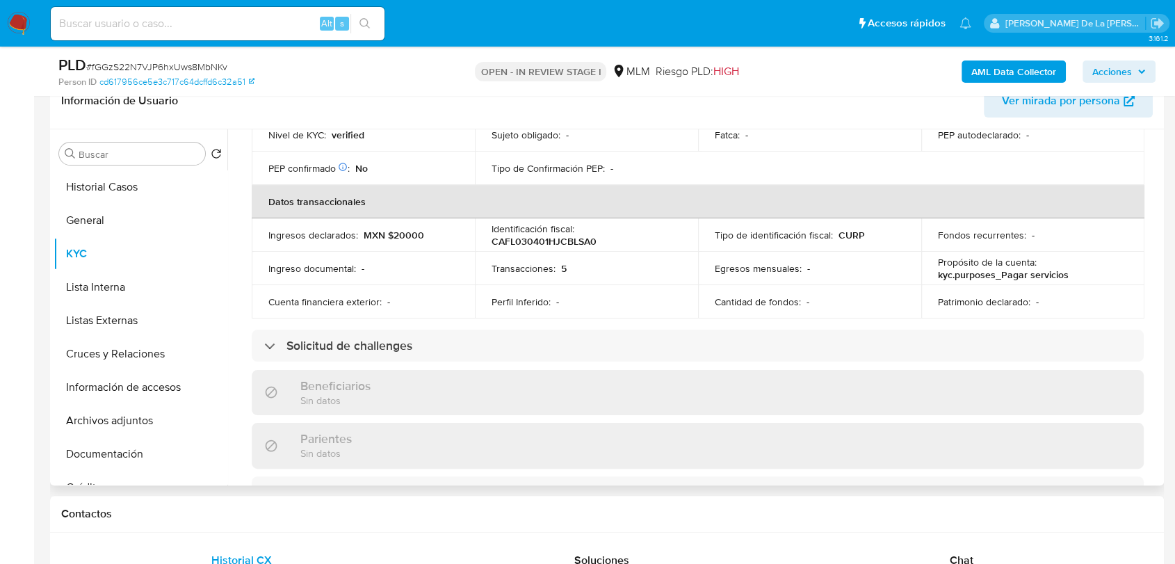
scroll to position [540, 0]
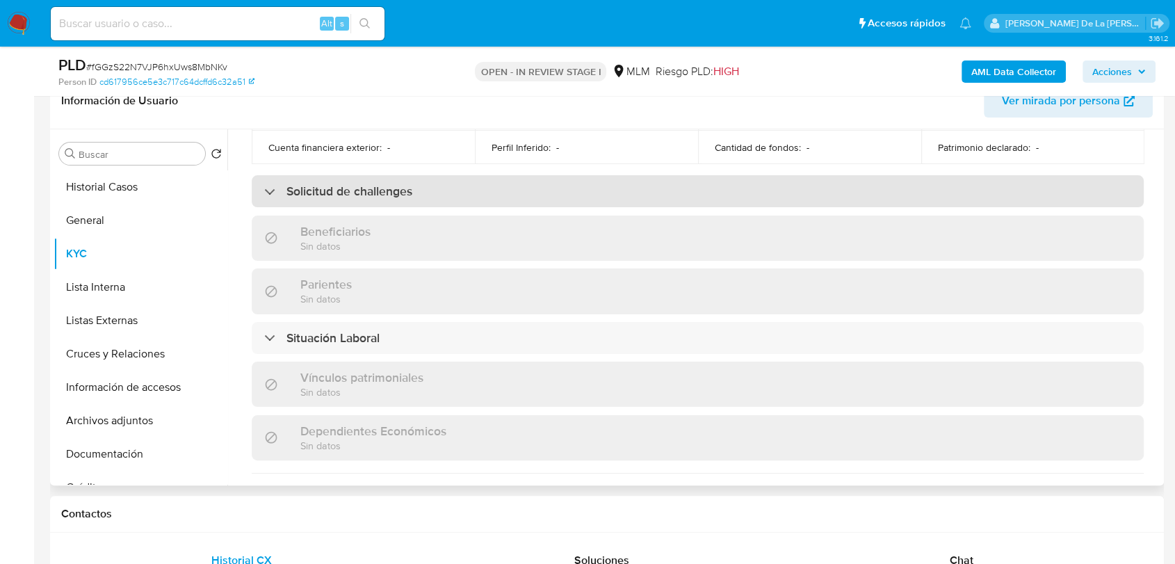
click at [287, 184] on h3 "Solicitud de challenges" at bounding box center [350, 191] width 126 height 15
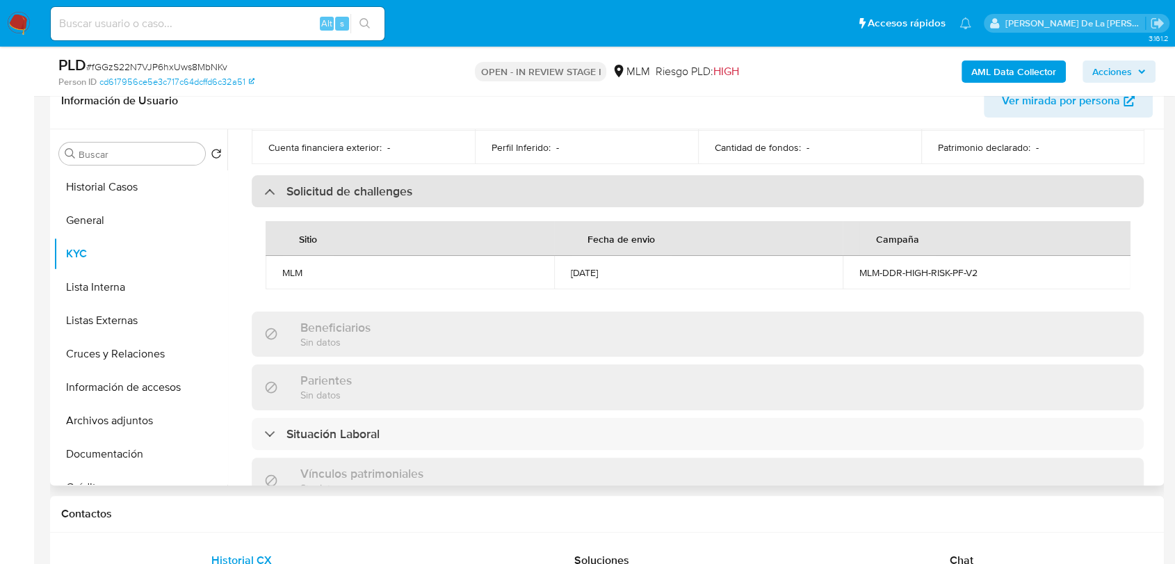
click at [287, 184] on h3 "Solicitud de challenges" at bounding box center [350, 191] width 126 height 15
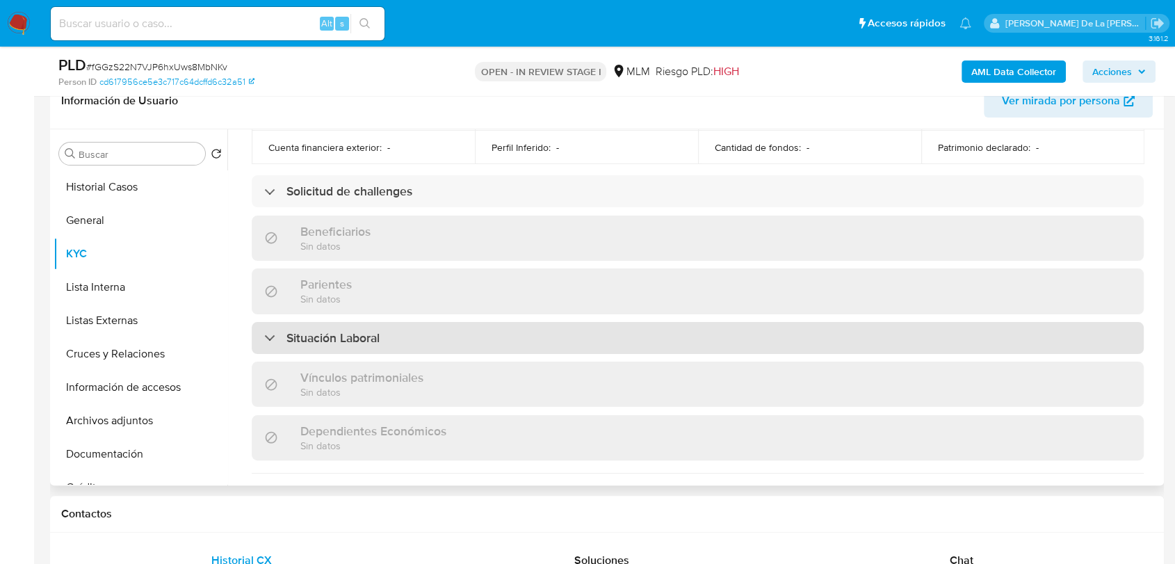
click at [279, 322] on div "Situación Laboral" at bounding box center [698, 338] width 892 height 32
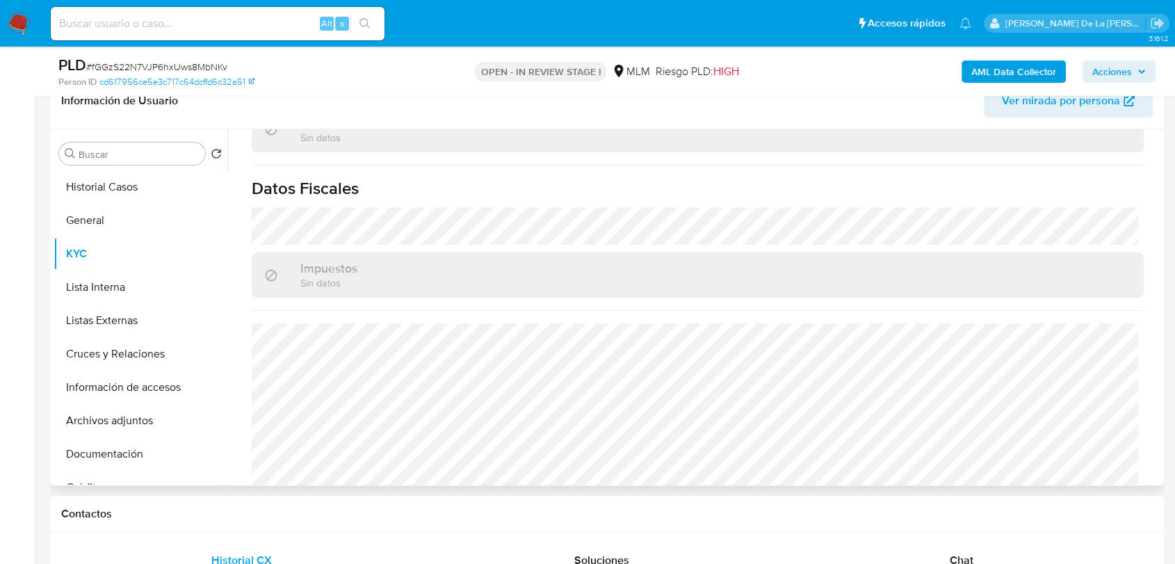
scroll to position [1062, 0]
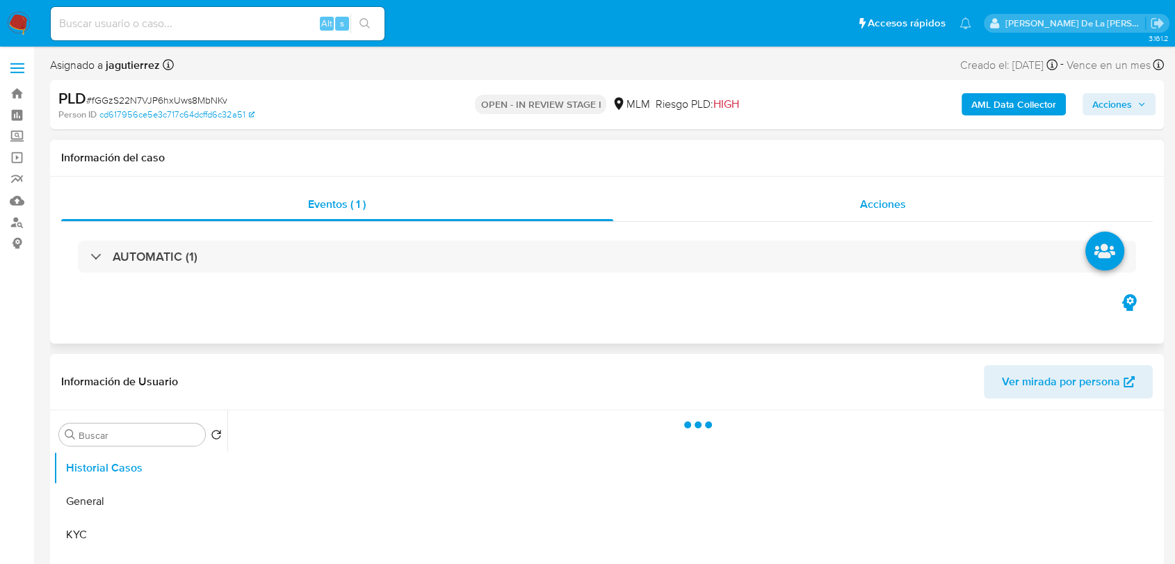
select select "10"
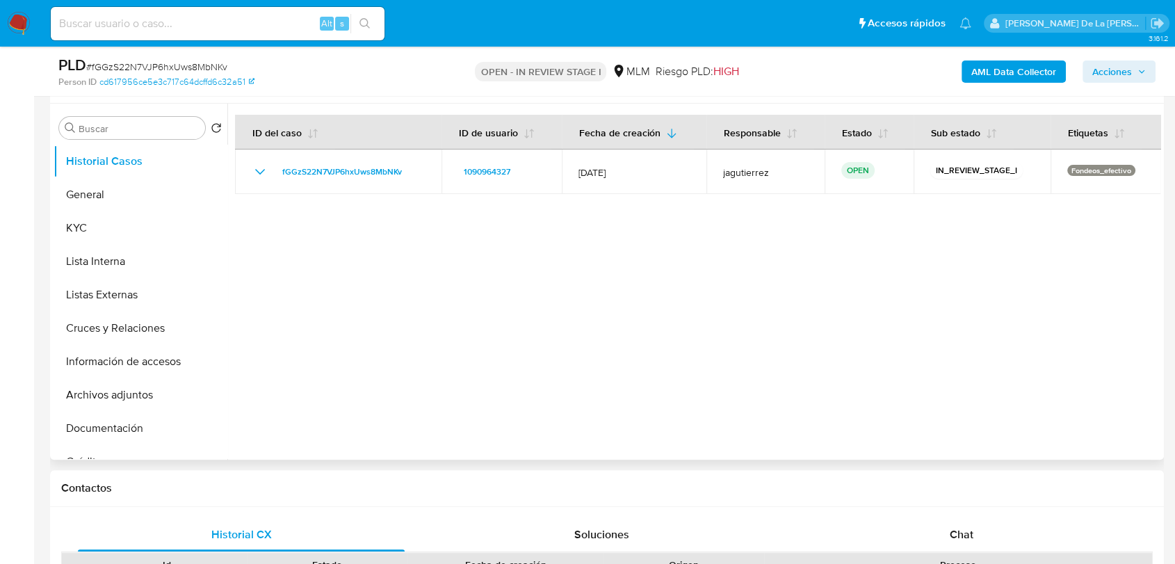
scroll to position [232, 0]
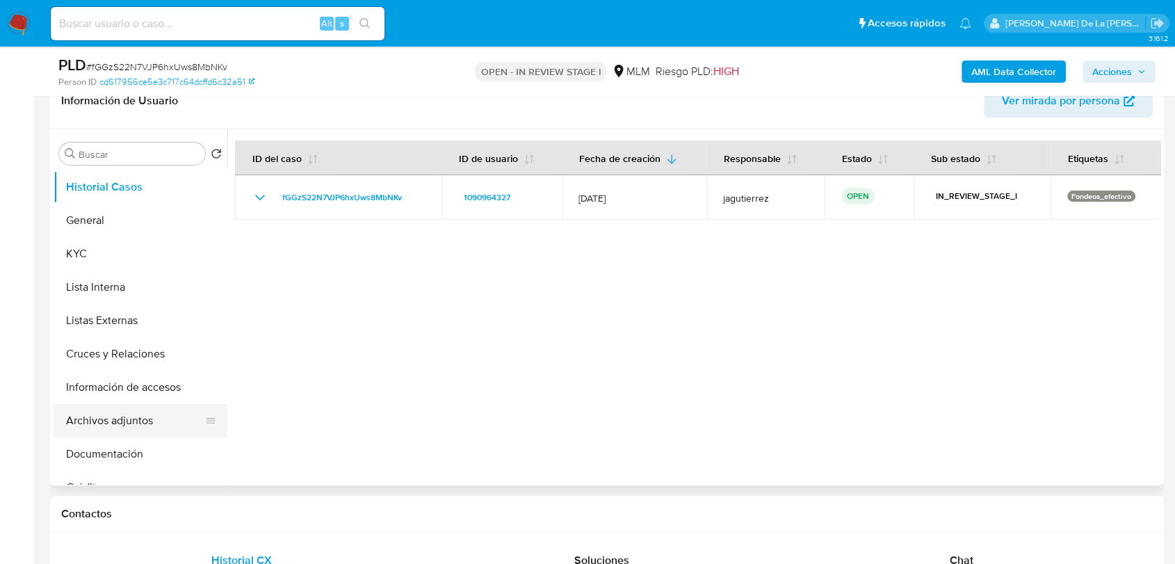
click at [137, 424] on button "Archivos adjuntos" at bounding box center [135, 420] width 163 height 33
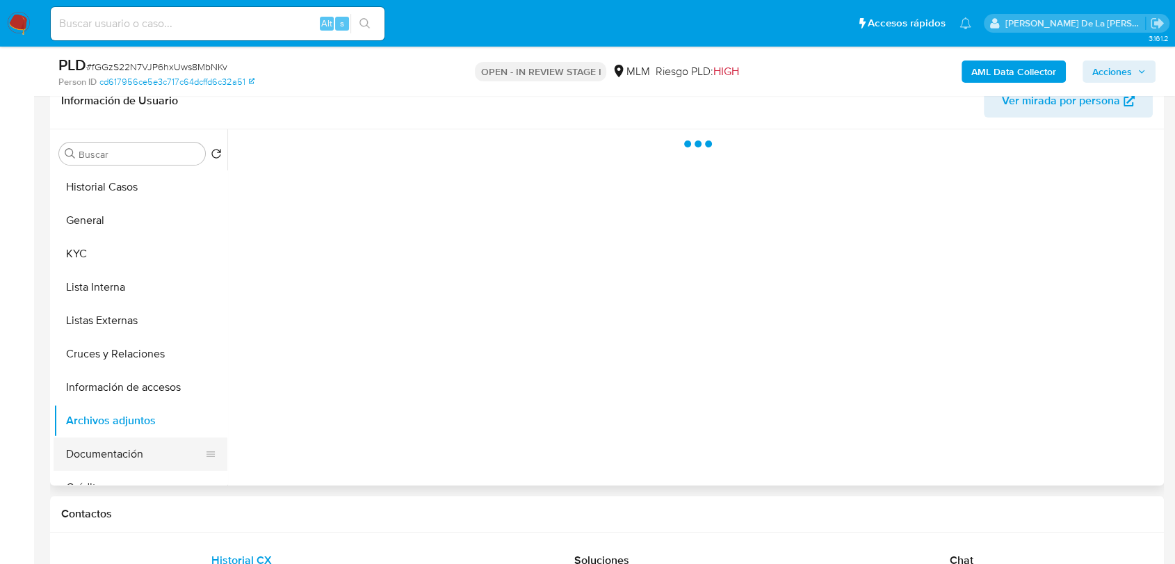
click at [130, 441] on button "Documentación" at bounding box center [135, 453] width 163 height 33
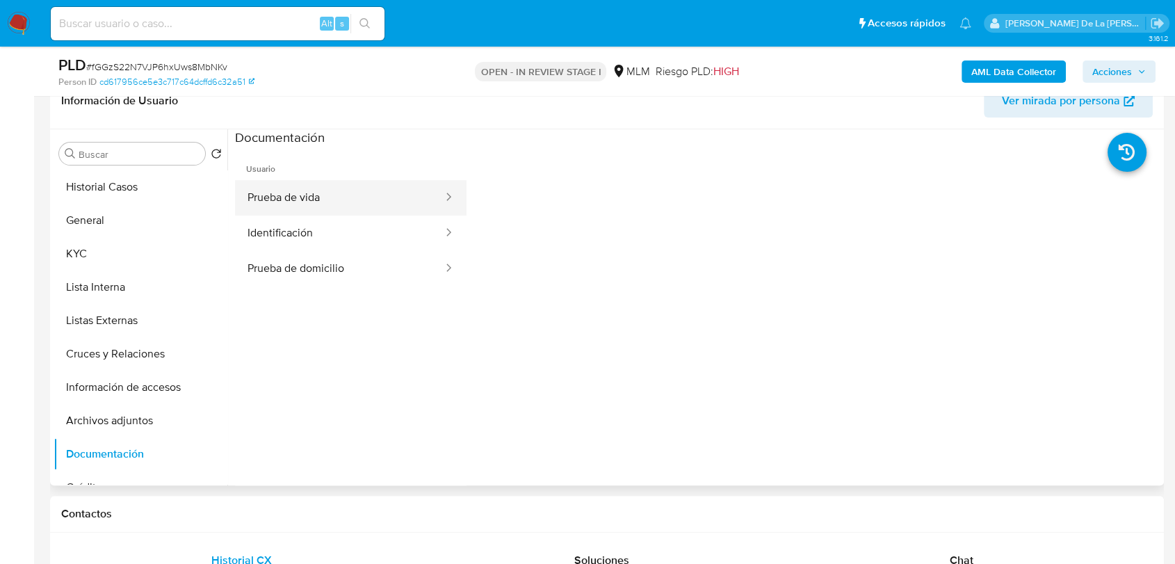
click at [351, 214] on button "Prueba de vida" at bounding box center [339, 197] width 209 height 35
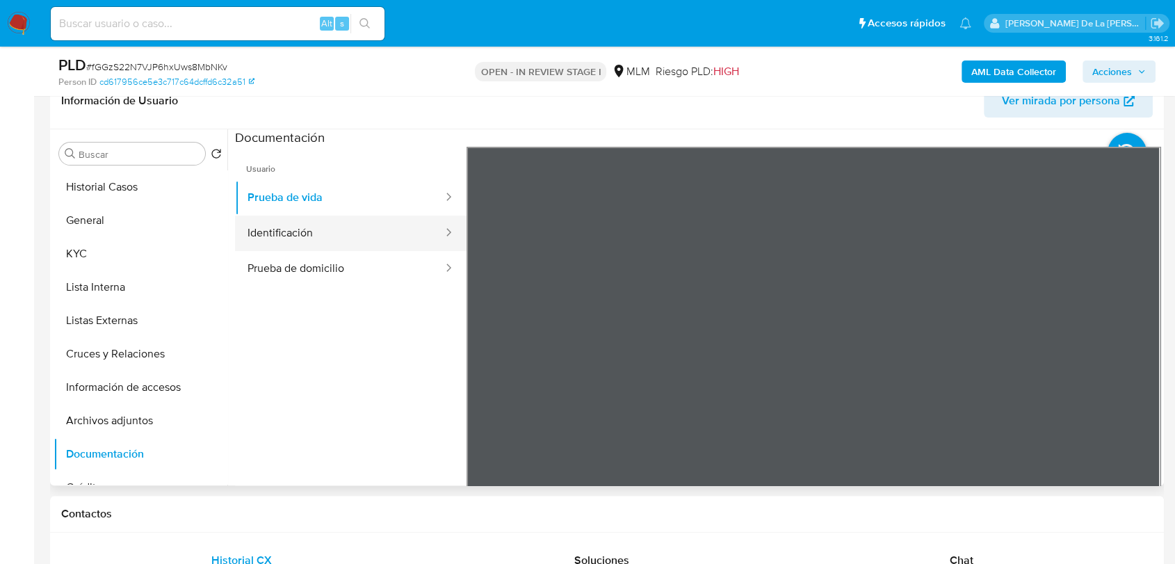
click at [346, 224] on button "Identificación" at bounding box center [339, 233] width 209 height 35
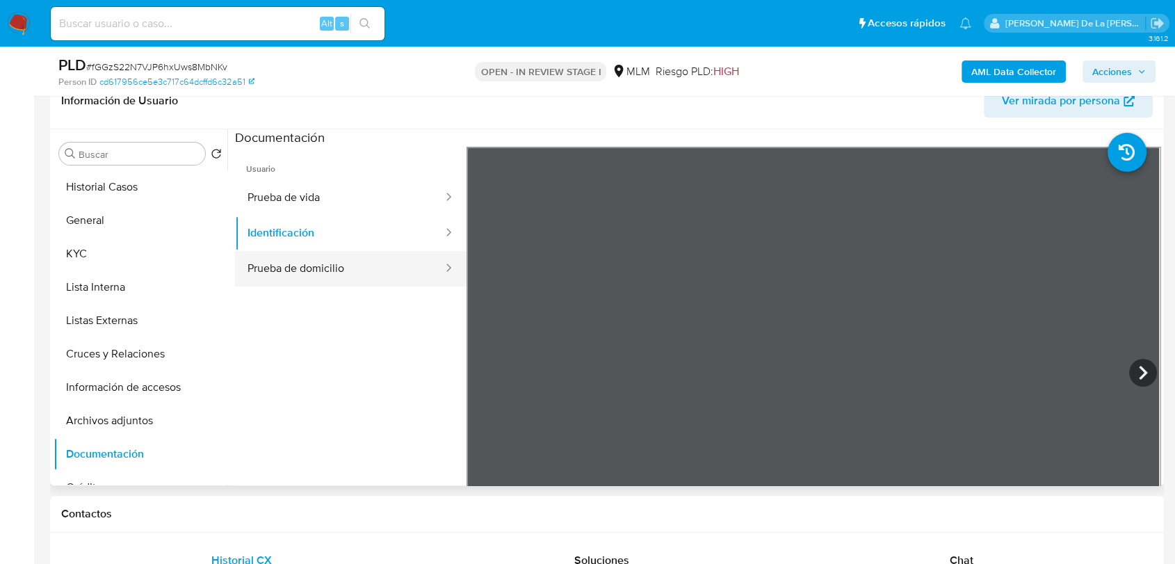
click at [362, 264] on button "Prueba de domicilio" at bounding box center [339, 268] width 209 height 35
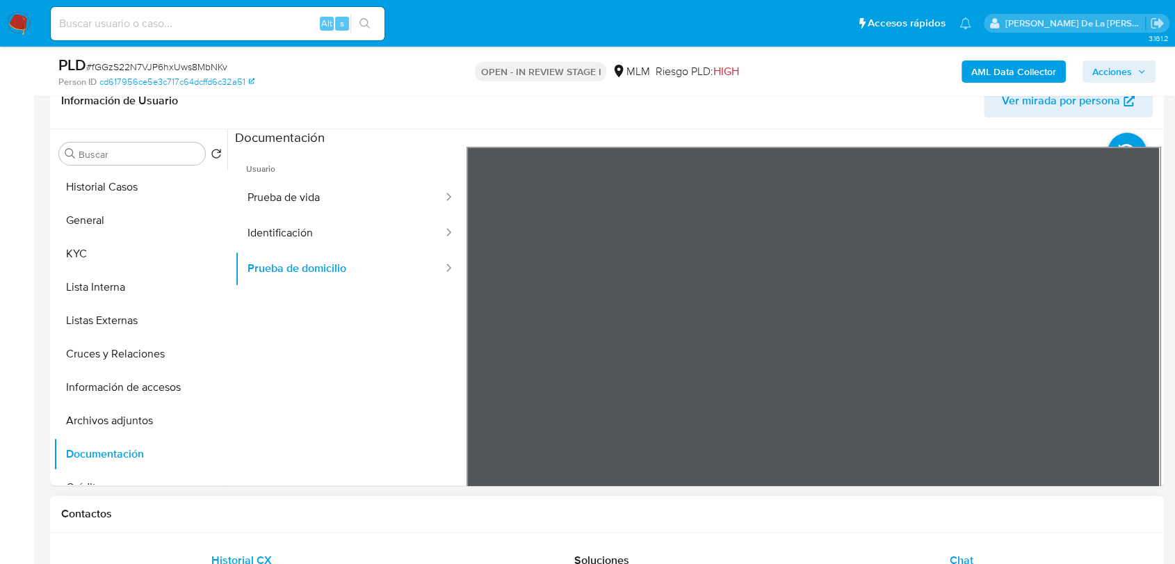
click at [798, 549] on div "Chat" at bounding box center [961, 560] width 327 height 33
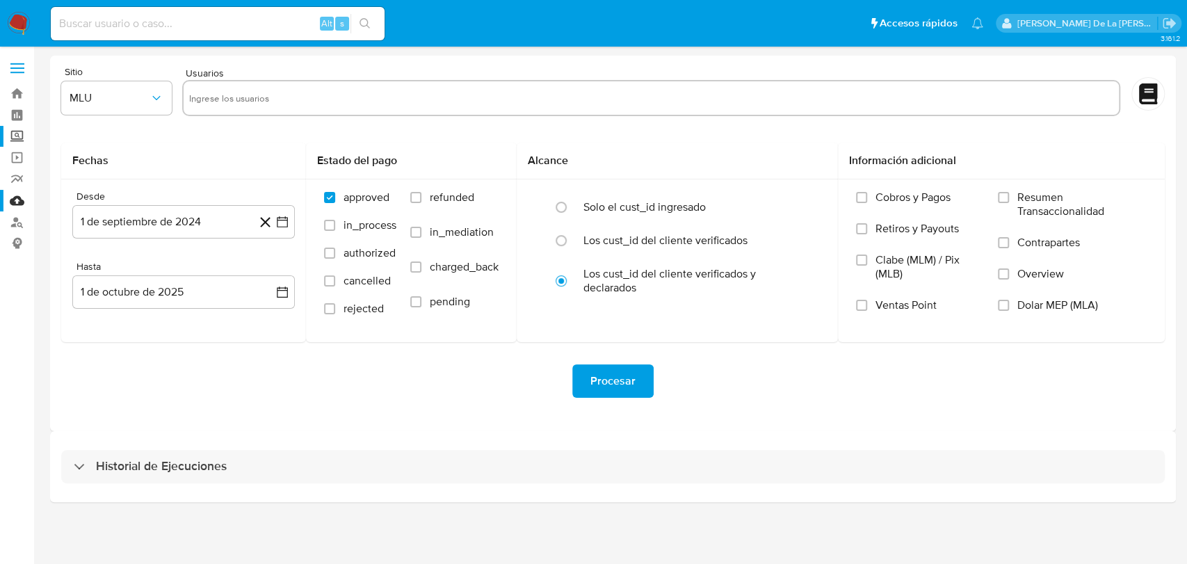
click at [12, 129] on label "Screening" at bounding box center [83, 137] width 166 height 22
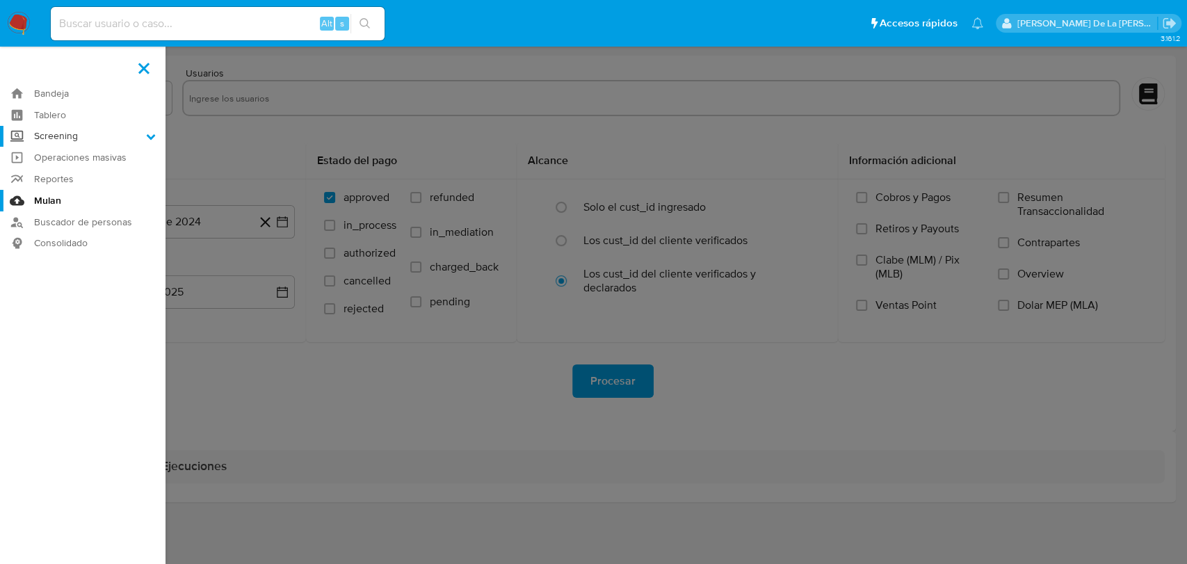
click at [0, 0] on input "Screening" at bounding box center [0, 0] width 0 height 0
click at [56, 185] on link "Herramientas" at bounding box center [83, 190] width 166 height 17
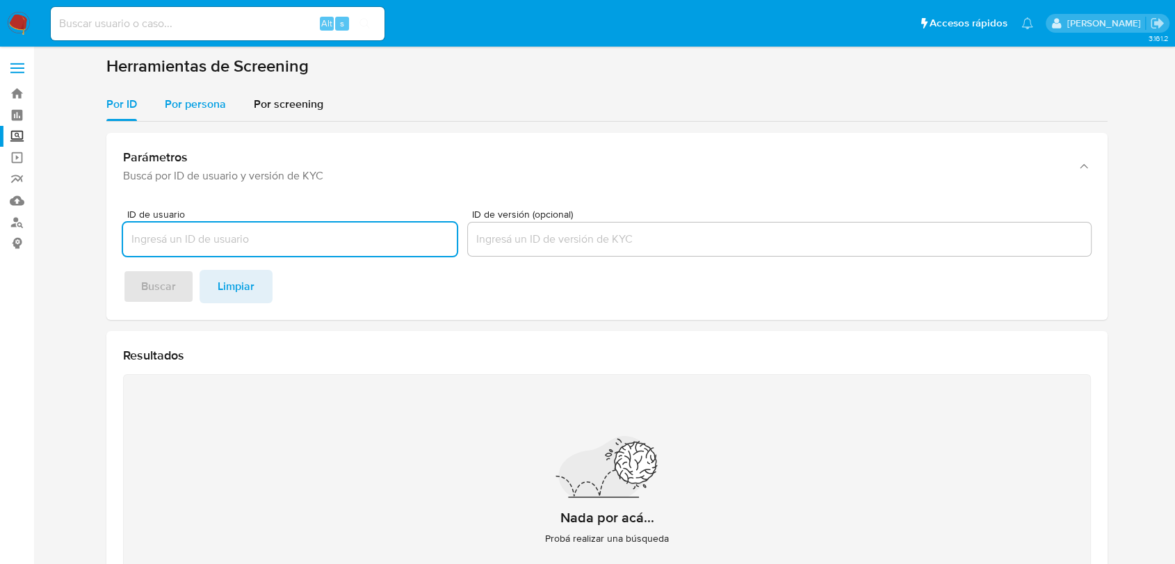
click at [192, 106] on span "Por persona" at bounding box center [195, 104] width 61 height 16
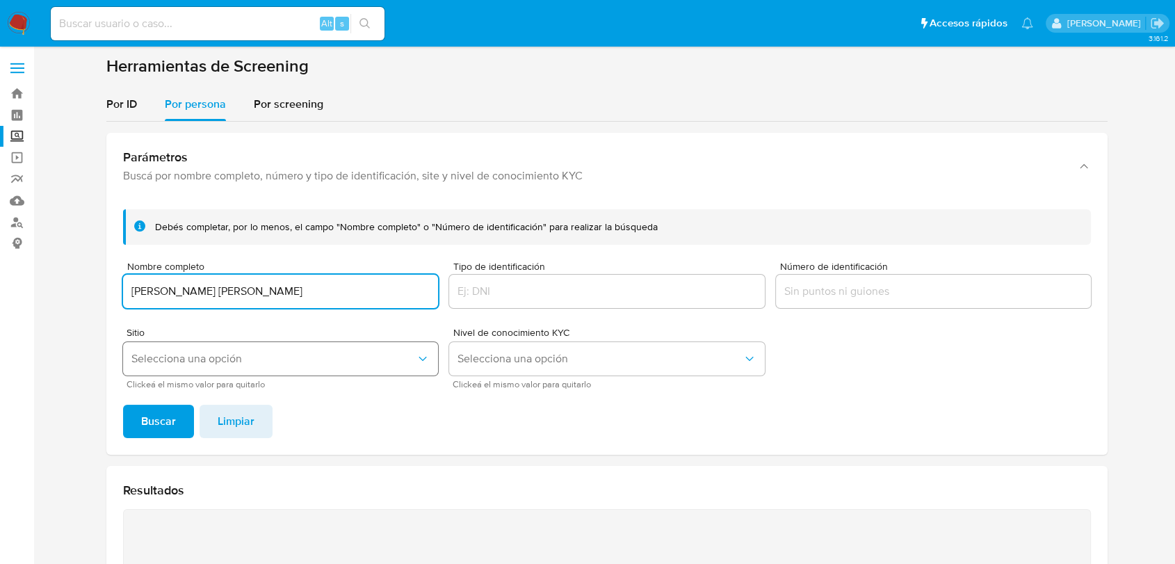
type input "[PERSON_NAME] [PERSON_NAME]"
click at [211, 345] on button "Selecciona una opción" at bounding box center [280, 358] width 315 height 33
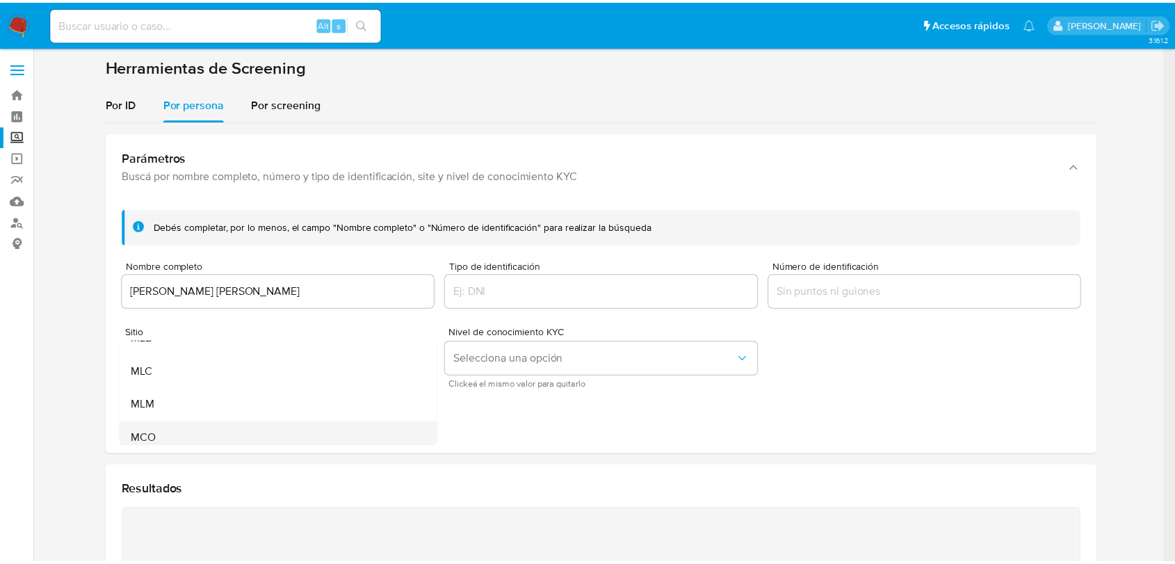
scroll to position [95, 0]
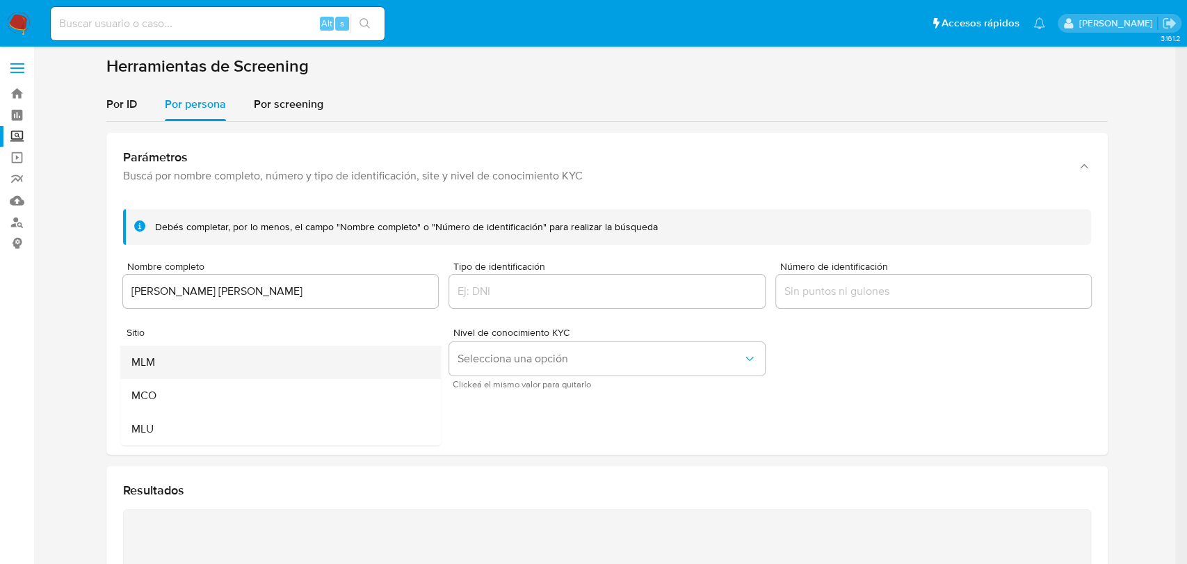
click at [160, 362] on div "MLM" at bounding box center [276, 362] width 290 height 33
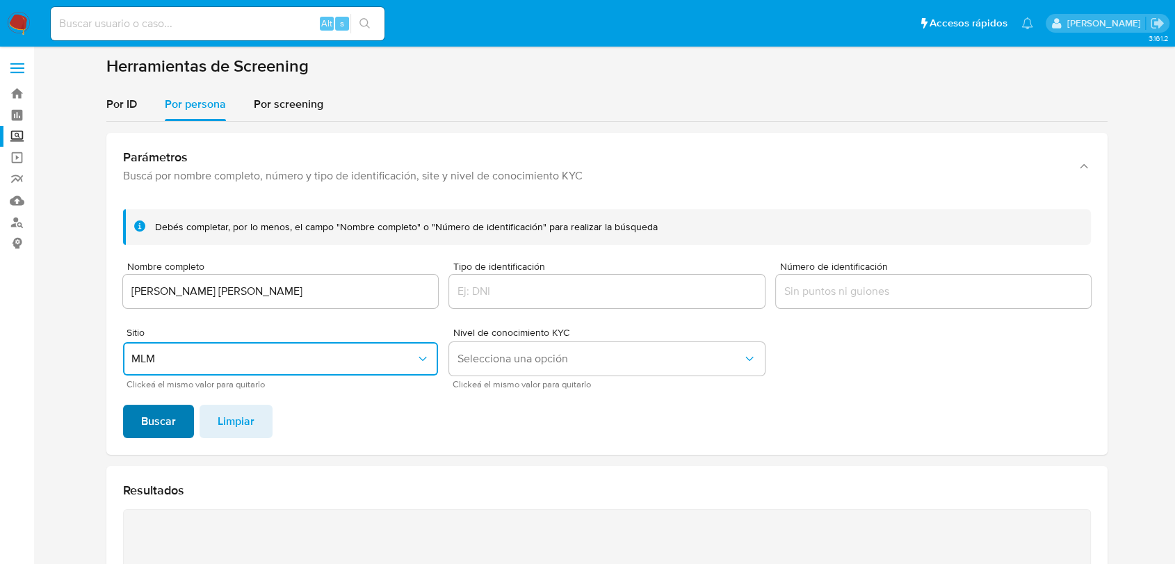
click at [132, 419] on button "Buscar" at bounding box center [158, 421] width 71 height 33
